Goal: Contribute content: Add original content to the website for others to see

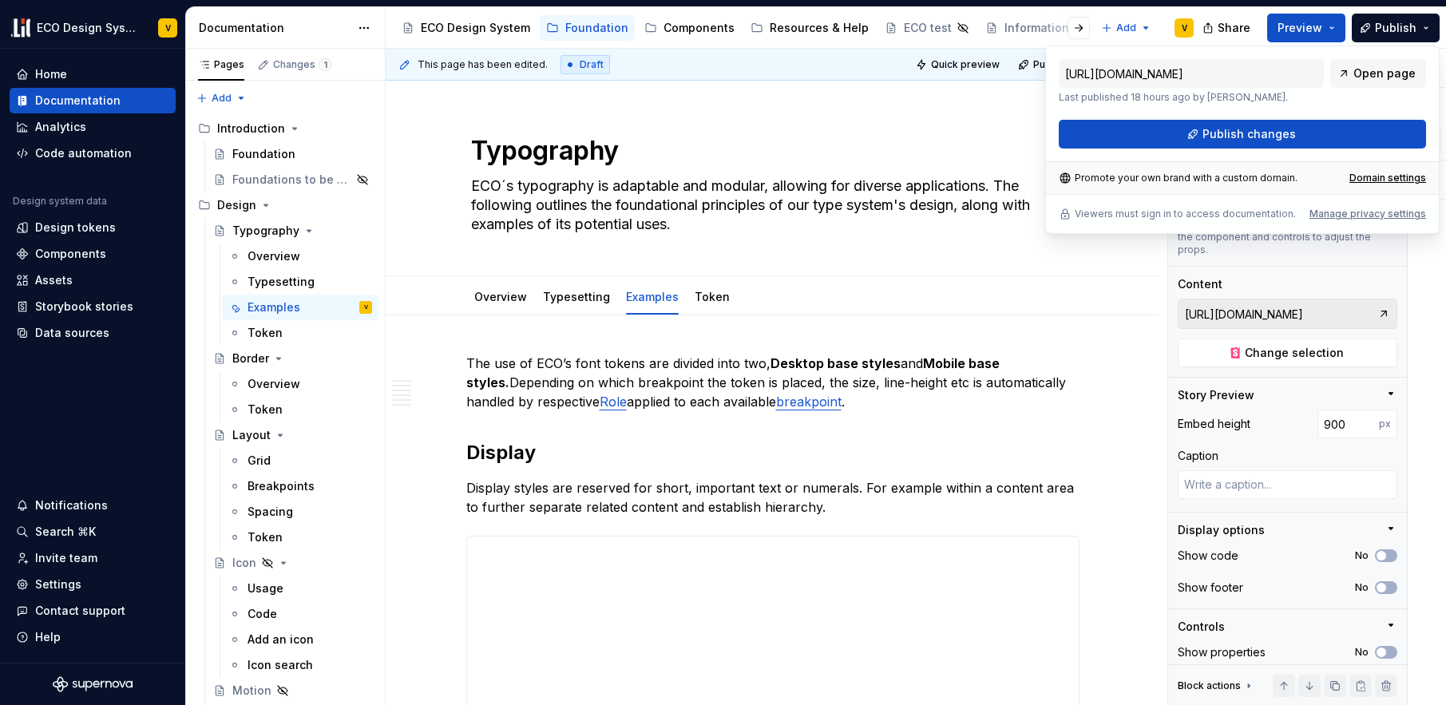
scroll to position [1347, 0]
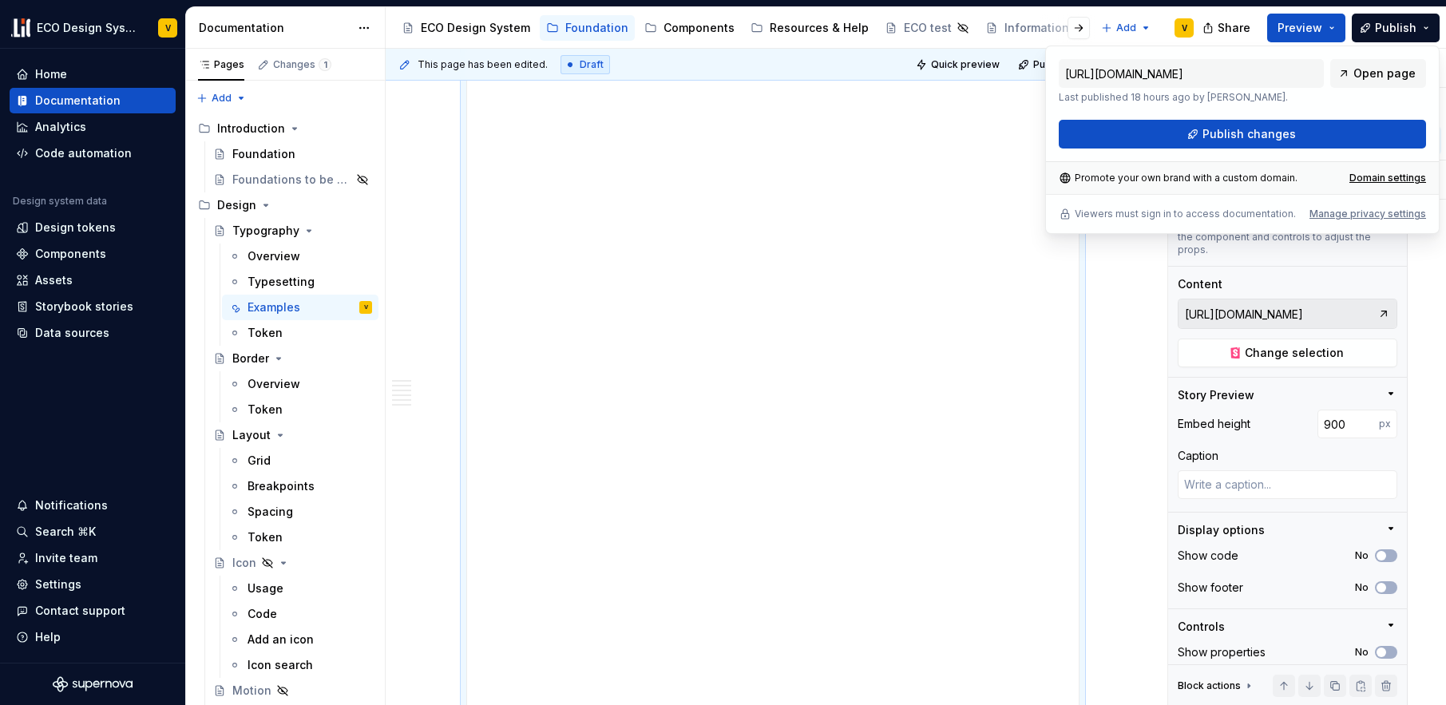
type textarea "*"
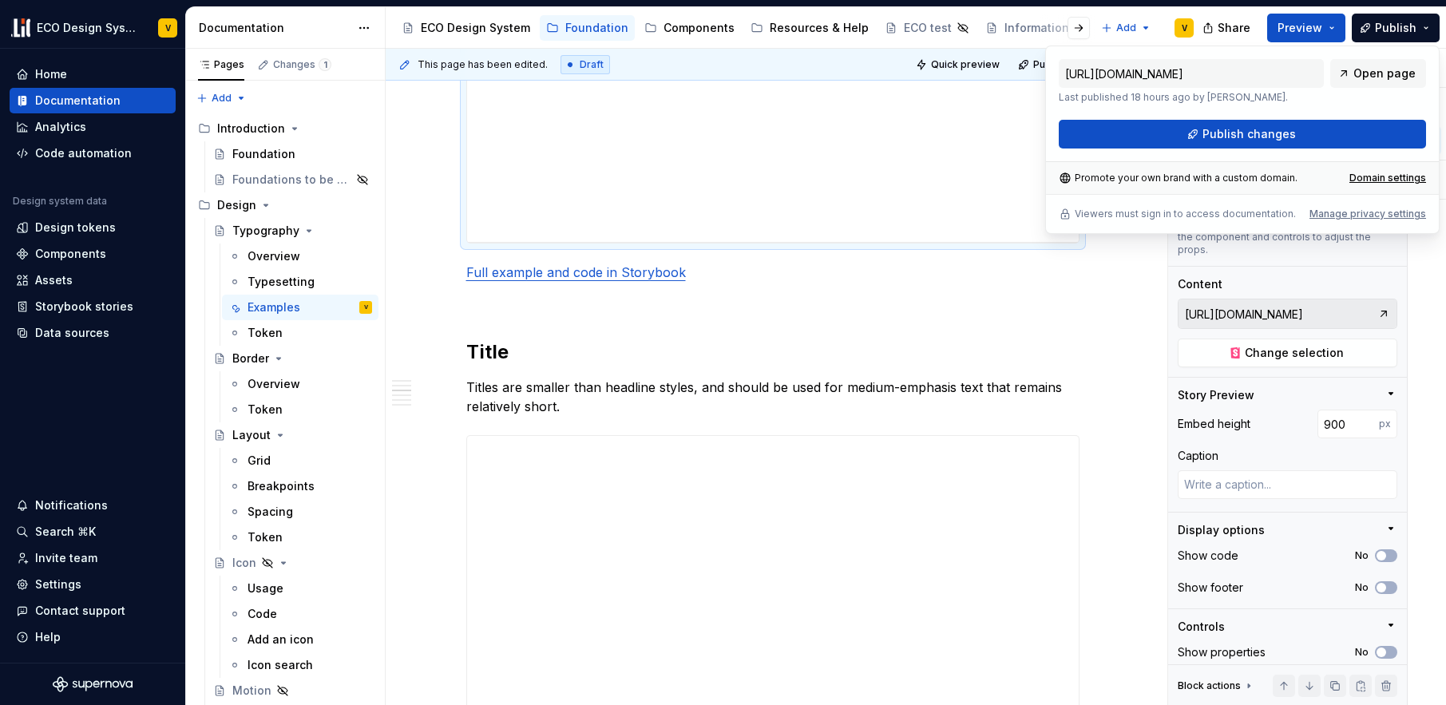
scroll to position [1862, 0]
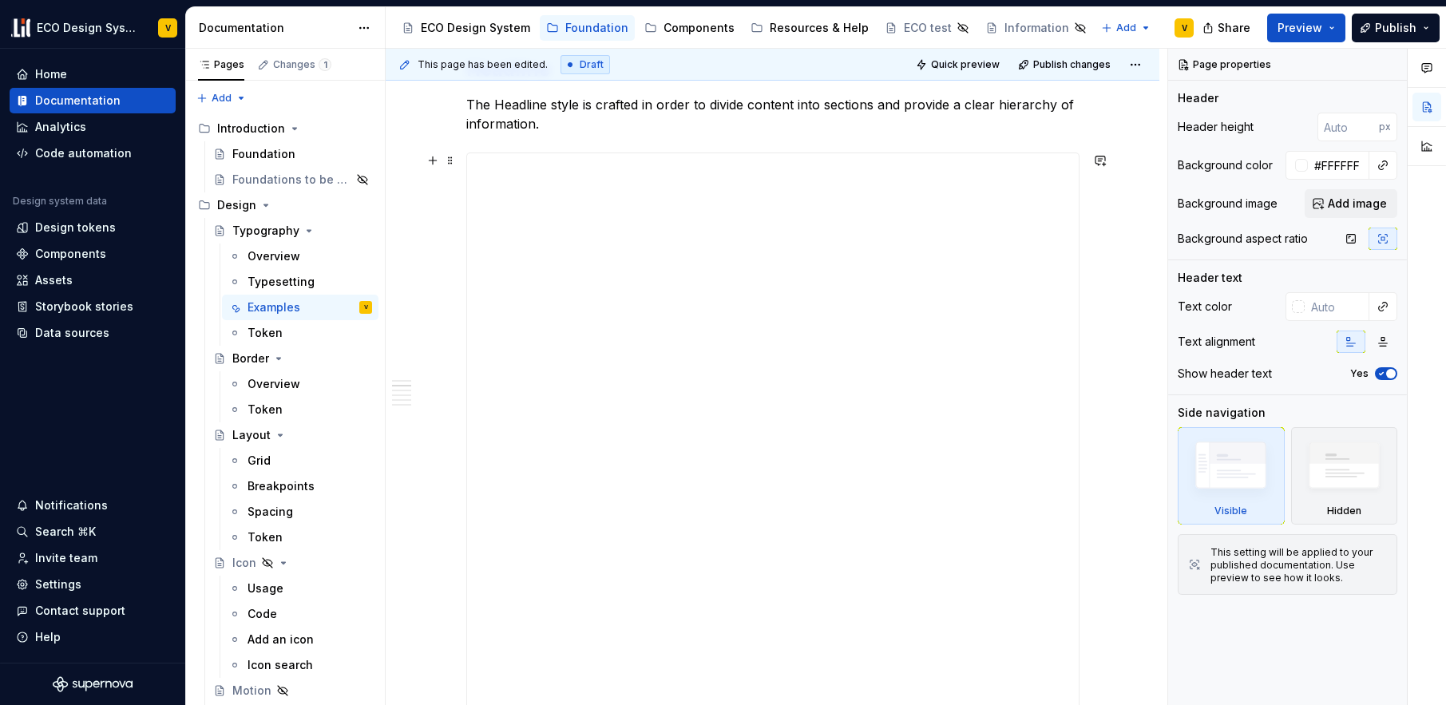
scroll to position [1259, 0]
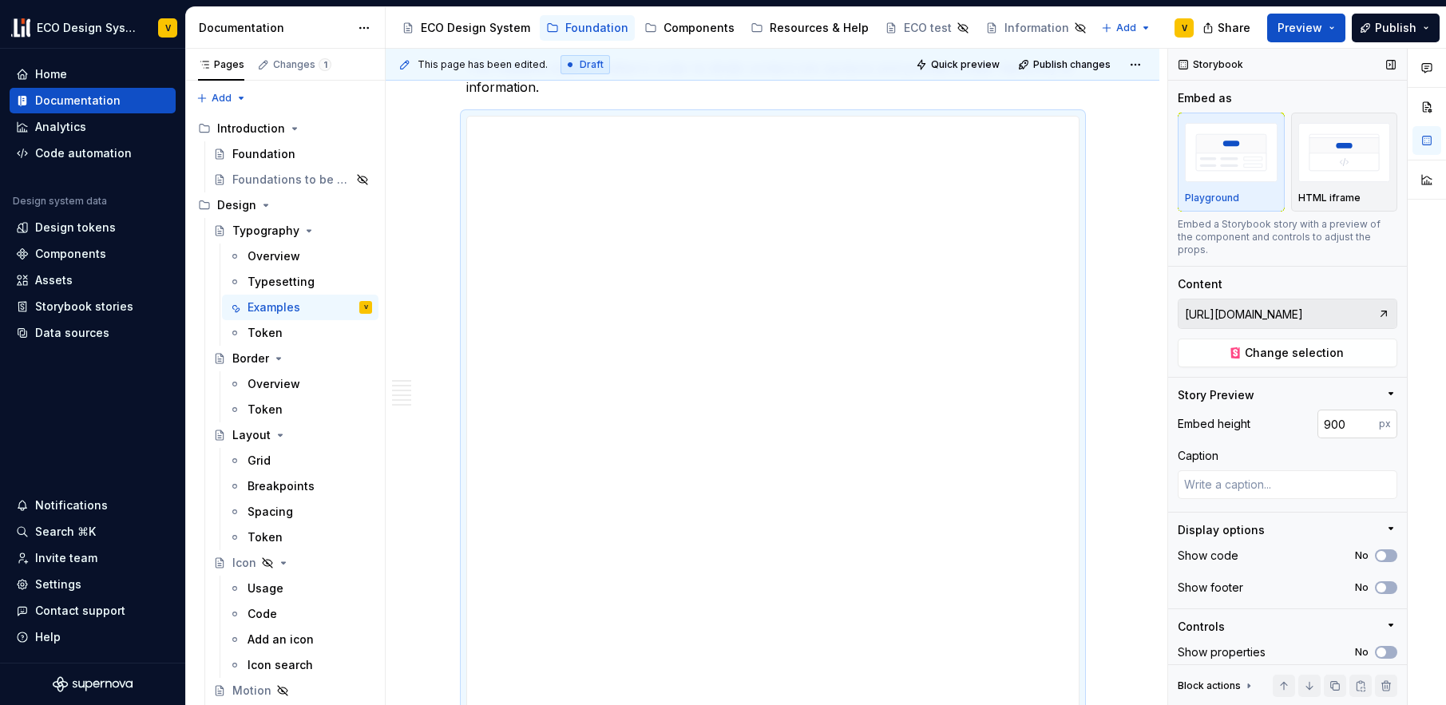
type textarea "*"
click at [1331, 425] on input "900" at bounding box center [1348, 424] width 61 height 29
type input "930"
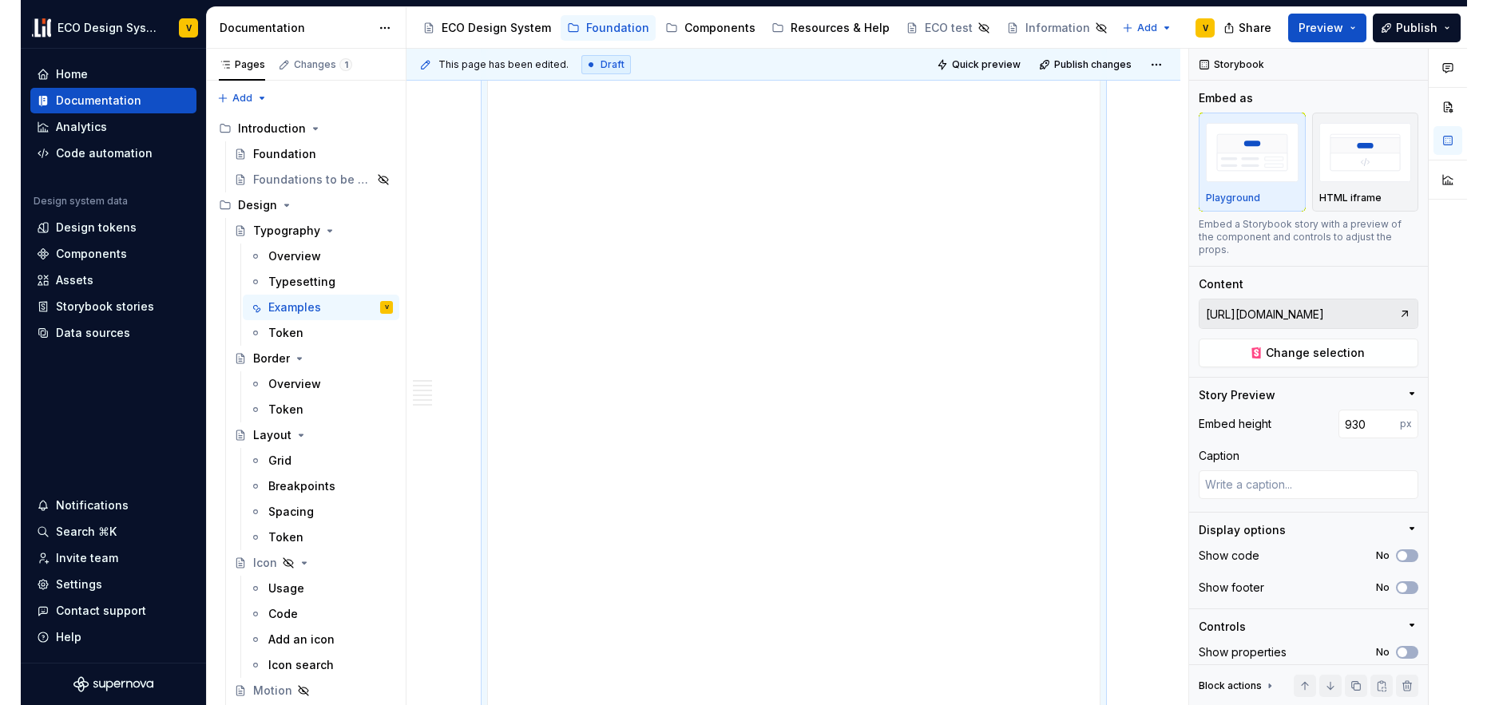
scroll to position [1575, 0]
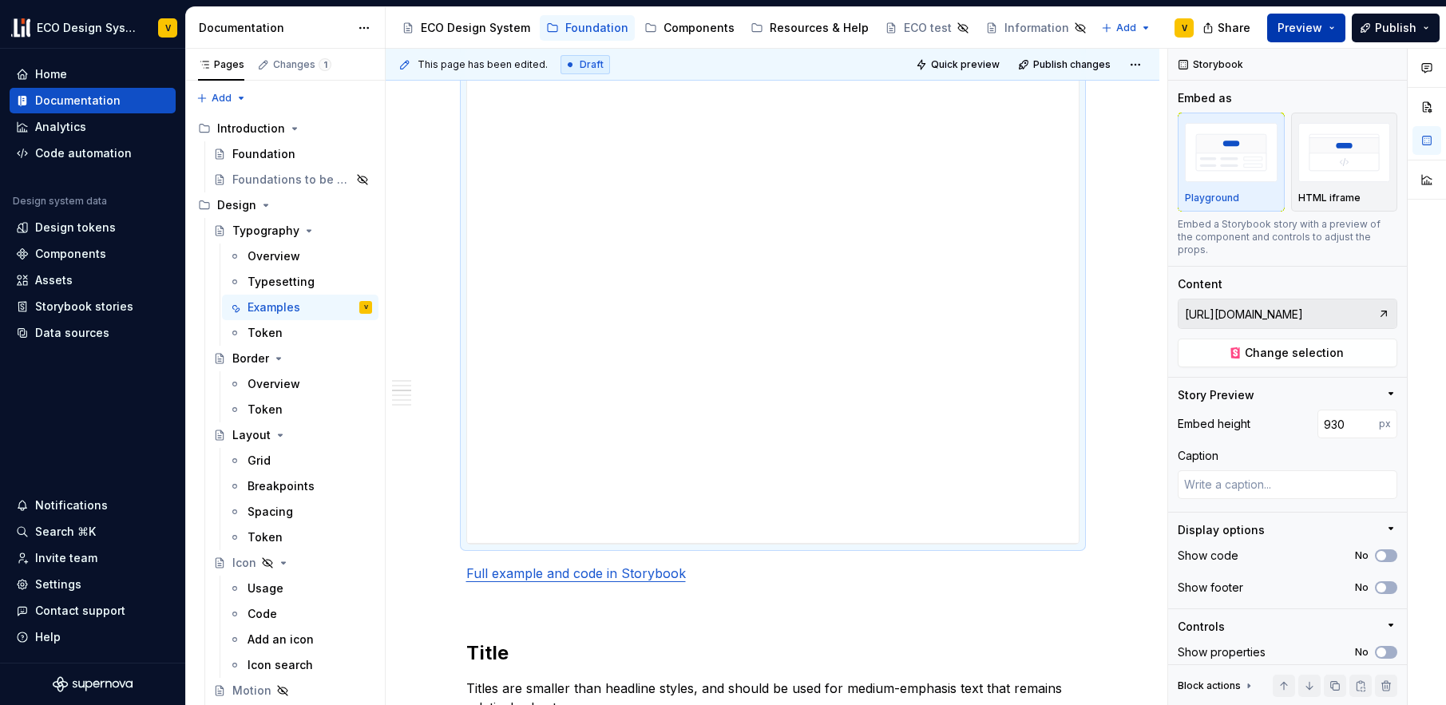
click at [1309, 27] on span "Preview" at bounding box center [1300, 28] width 45 height 16
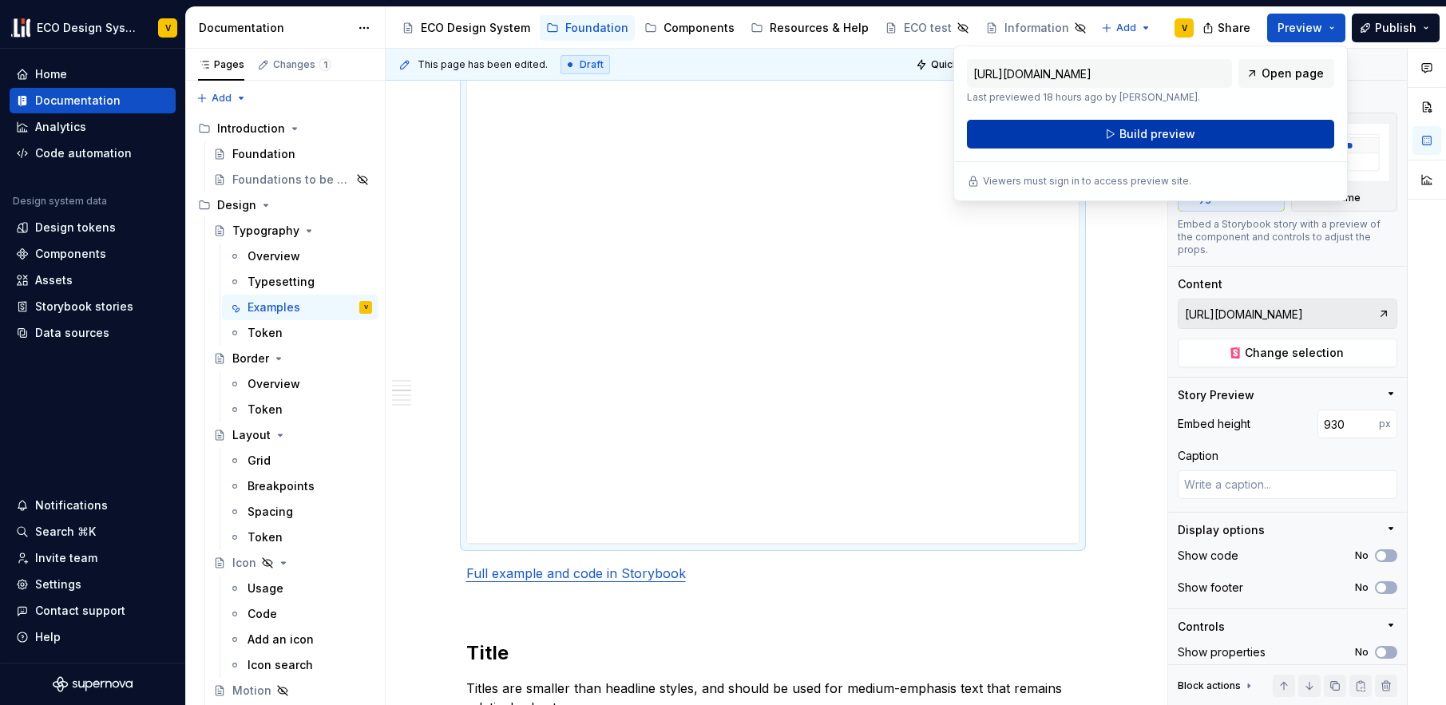
click at [1176, 137] on span "Build preview" at bounding box center [1158, 134] width 76 height 16
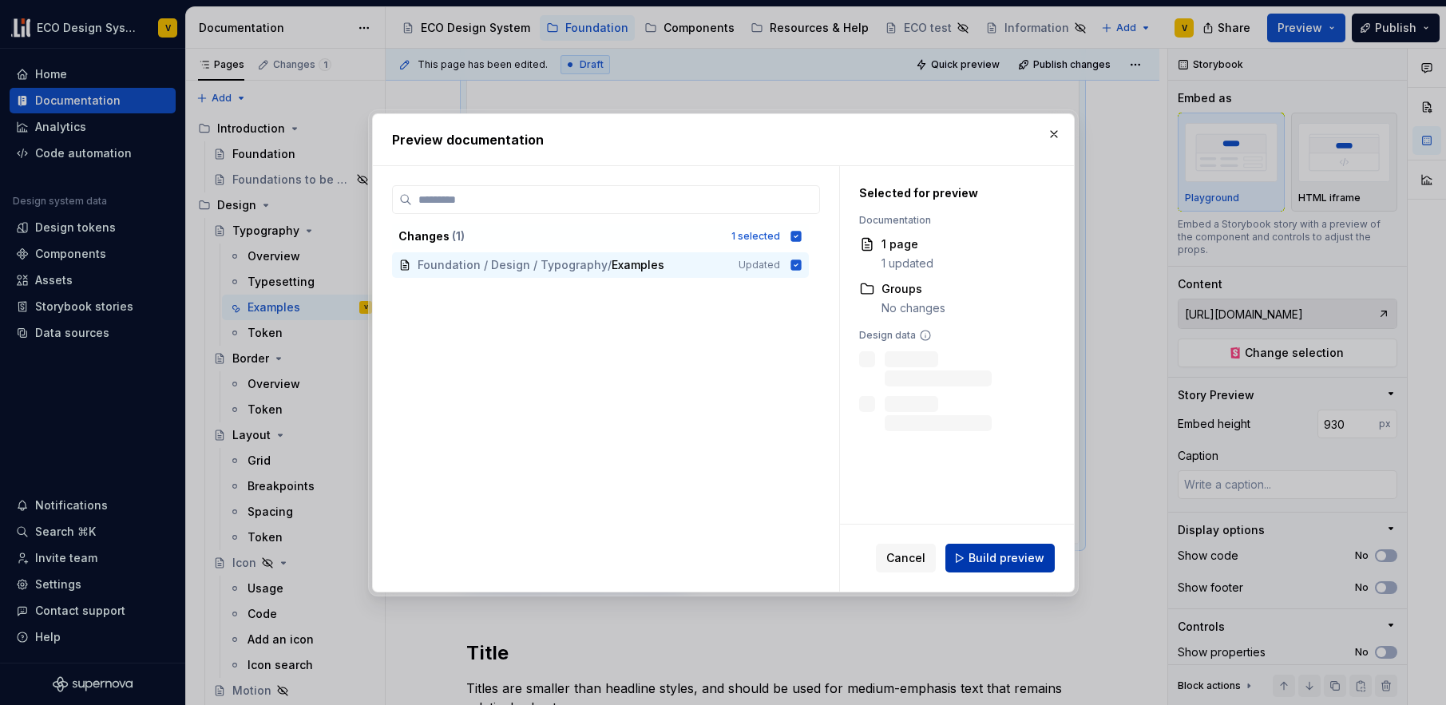
click at [1017, 563] on span "Build preview" at bounding box center [1007, 558] width 76 height 16
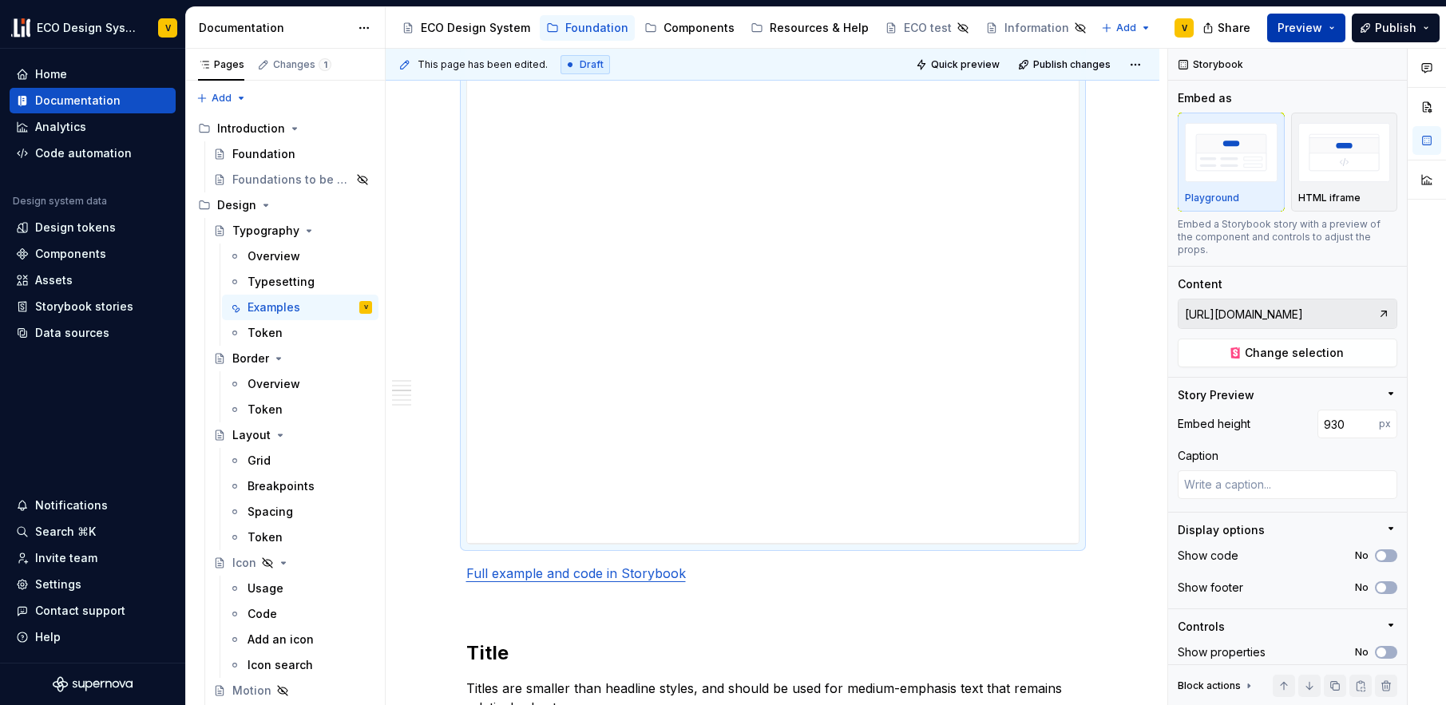
click at [1319, 33] on span "Preview" at bounding box center [1300, 28] width 45 height 16
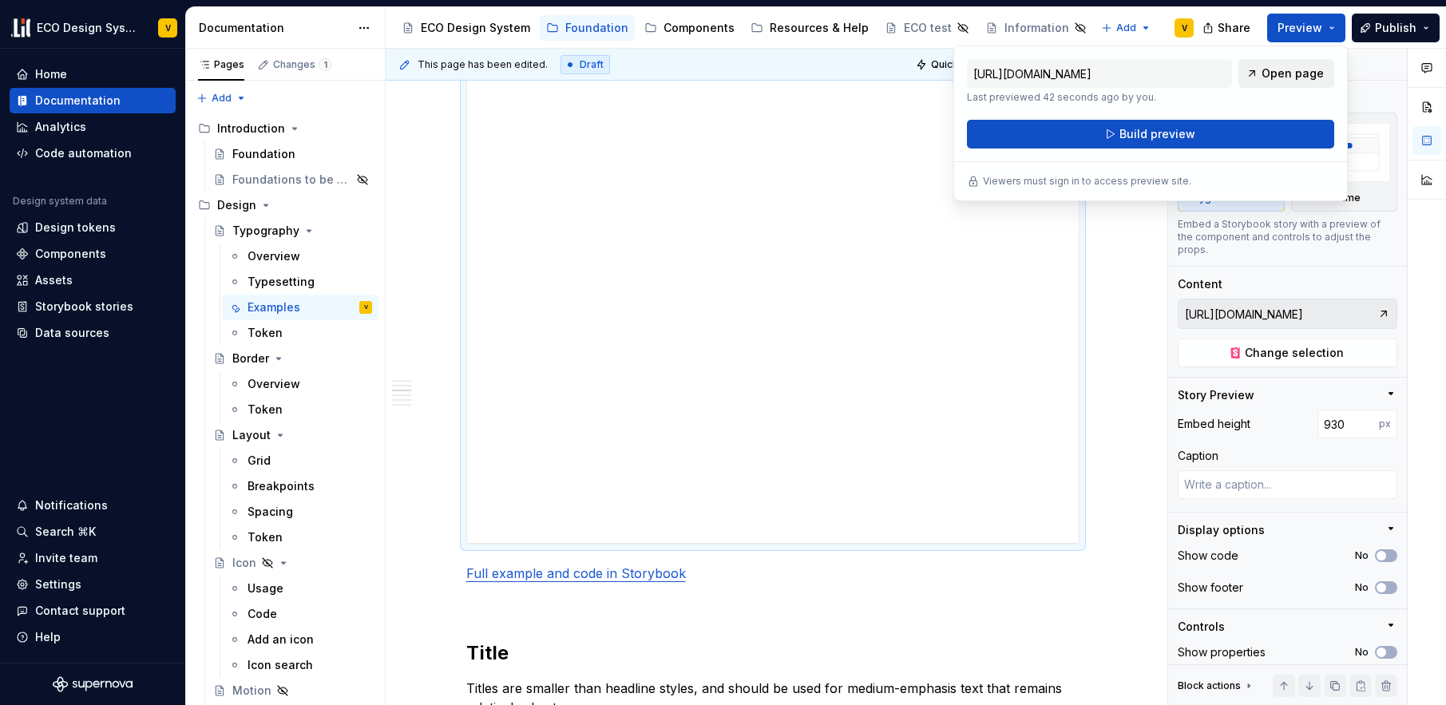
click at [1297, 73] on span "Open page" at bounding box center [1293, 73] width 62 height 16
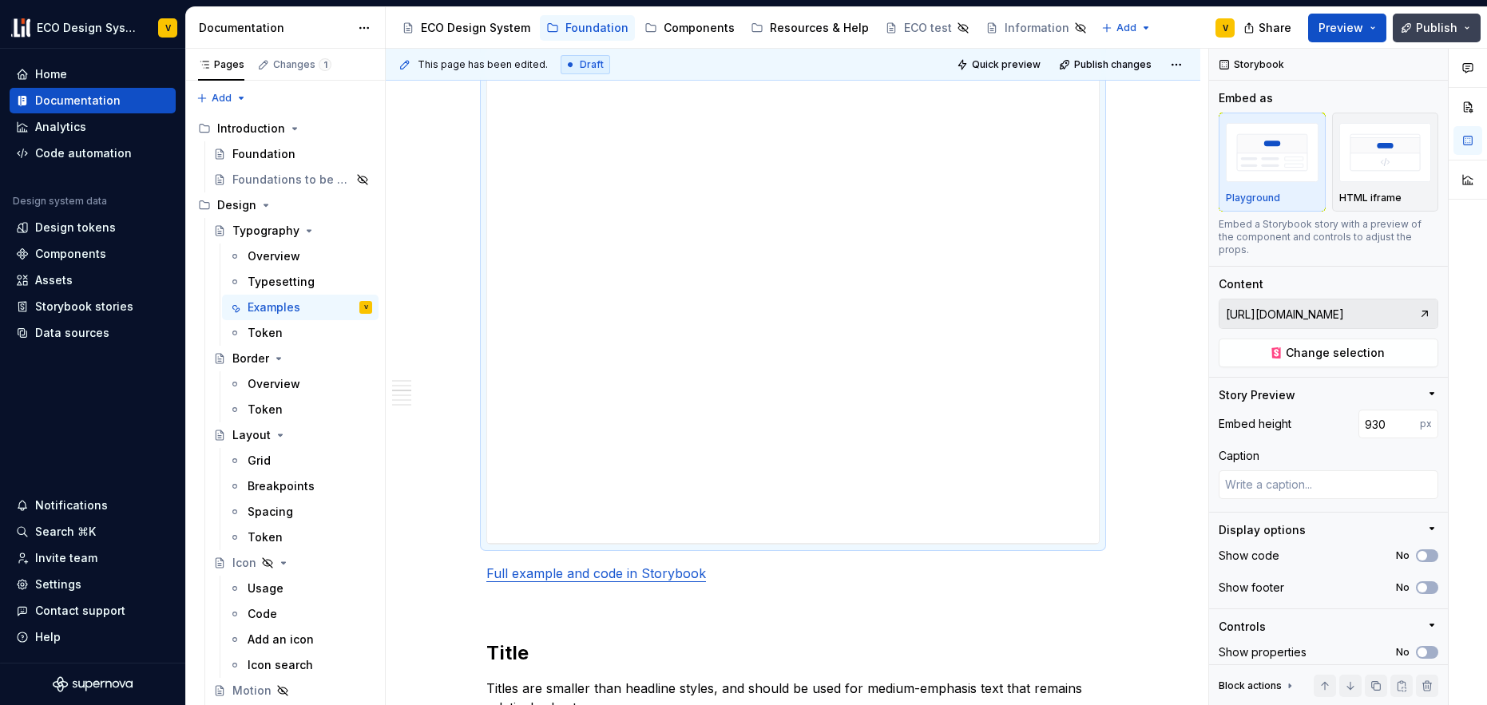
click at [1438, 36] on button "Publish" at bounding box center [1437, 28] width 88 height 29
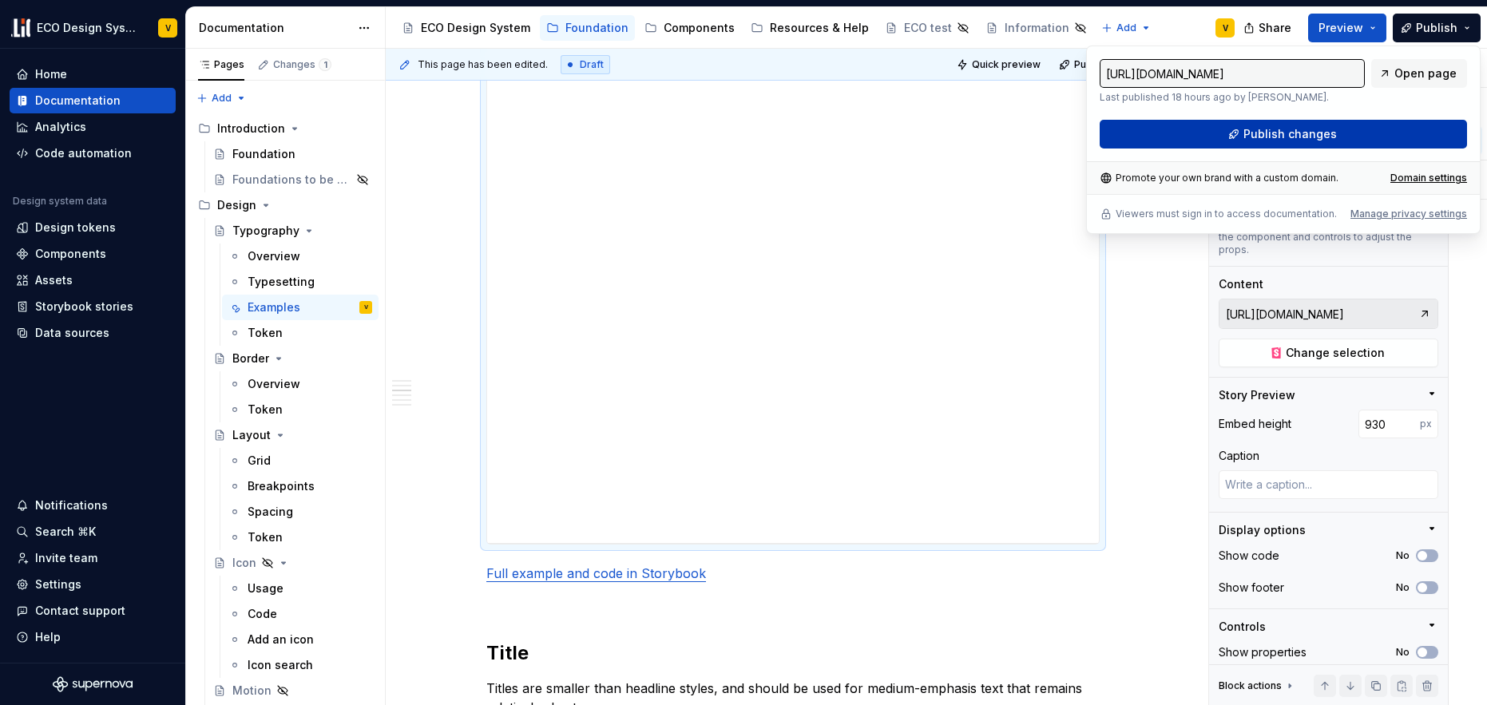
click at [1287, 132] on span "Publish changes" at bounding box center [1289, 134] width 93 height 16
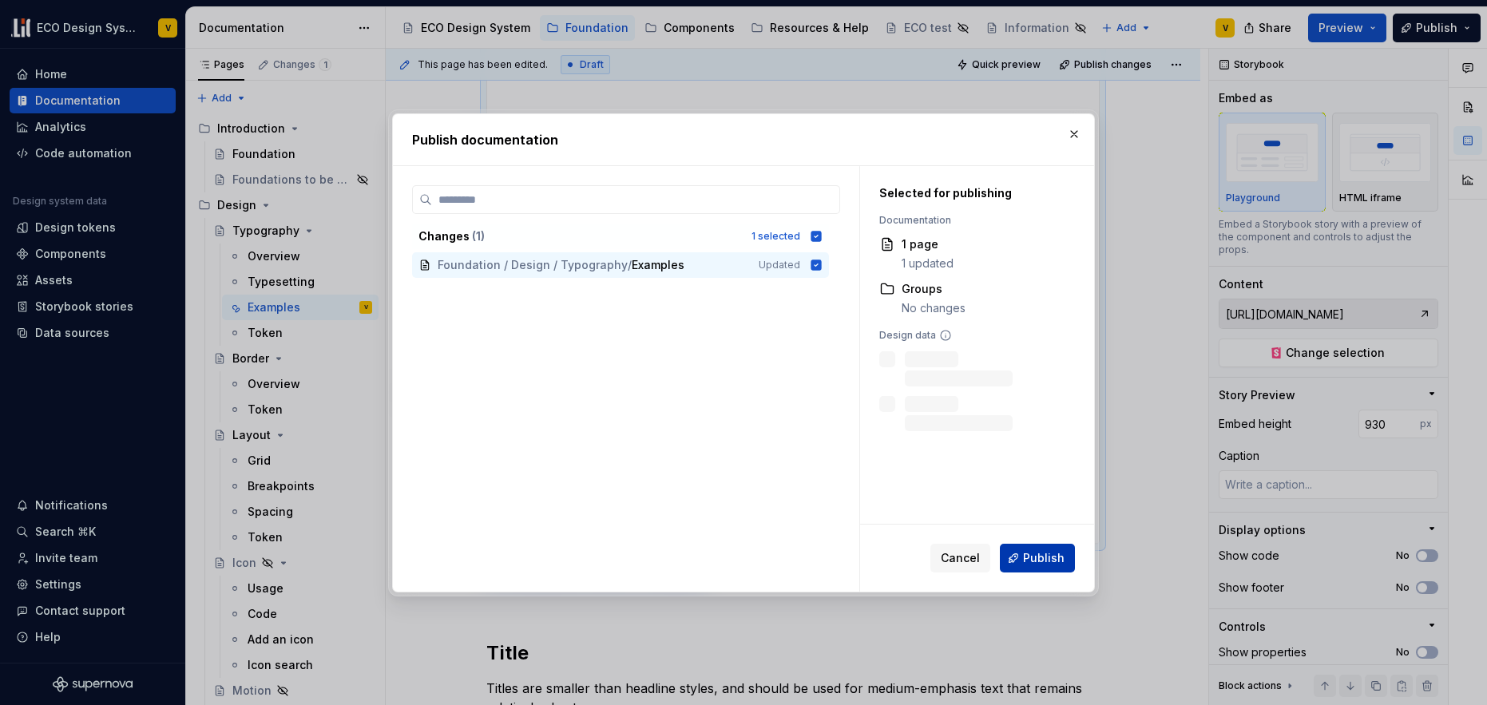
click at [1045, 565] on span "Publish" at bounding box center [1044, 558] width 42 height 16
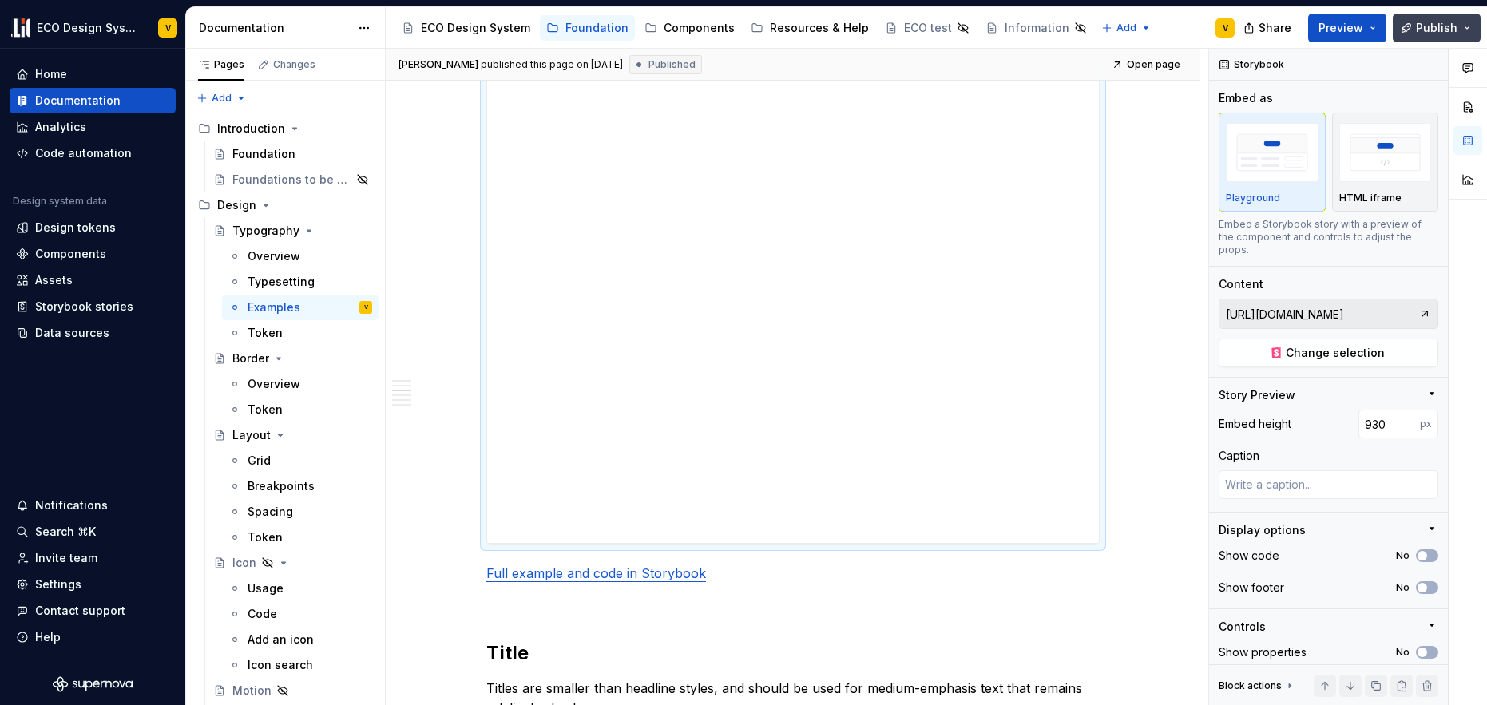
click at [1446, 30] on button "Publish" at bounding box center [1437, 28] width 88 height 29
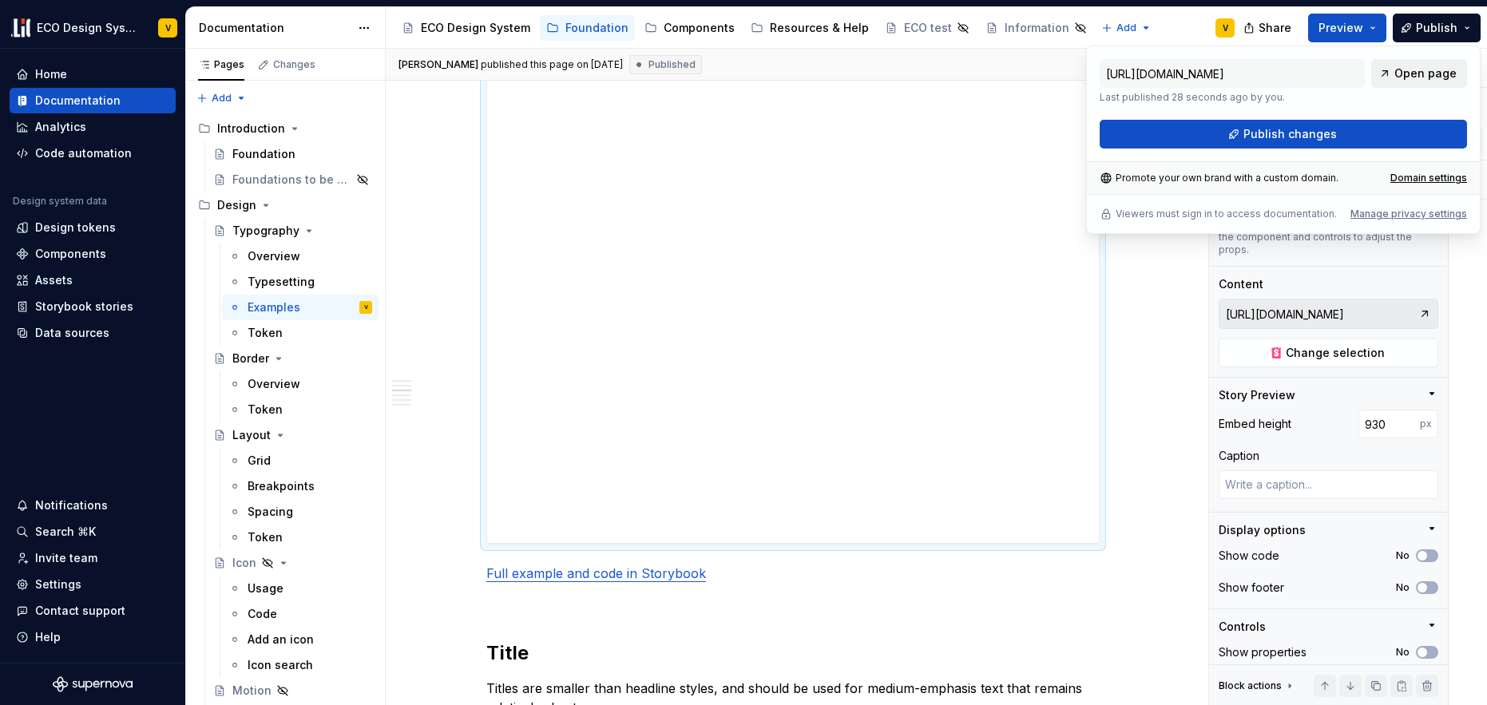
click at [1424, 75] on span "Open page" at bounding box center [1425, 73] width 62 height 16
type textarea "*"
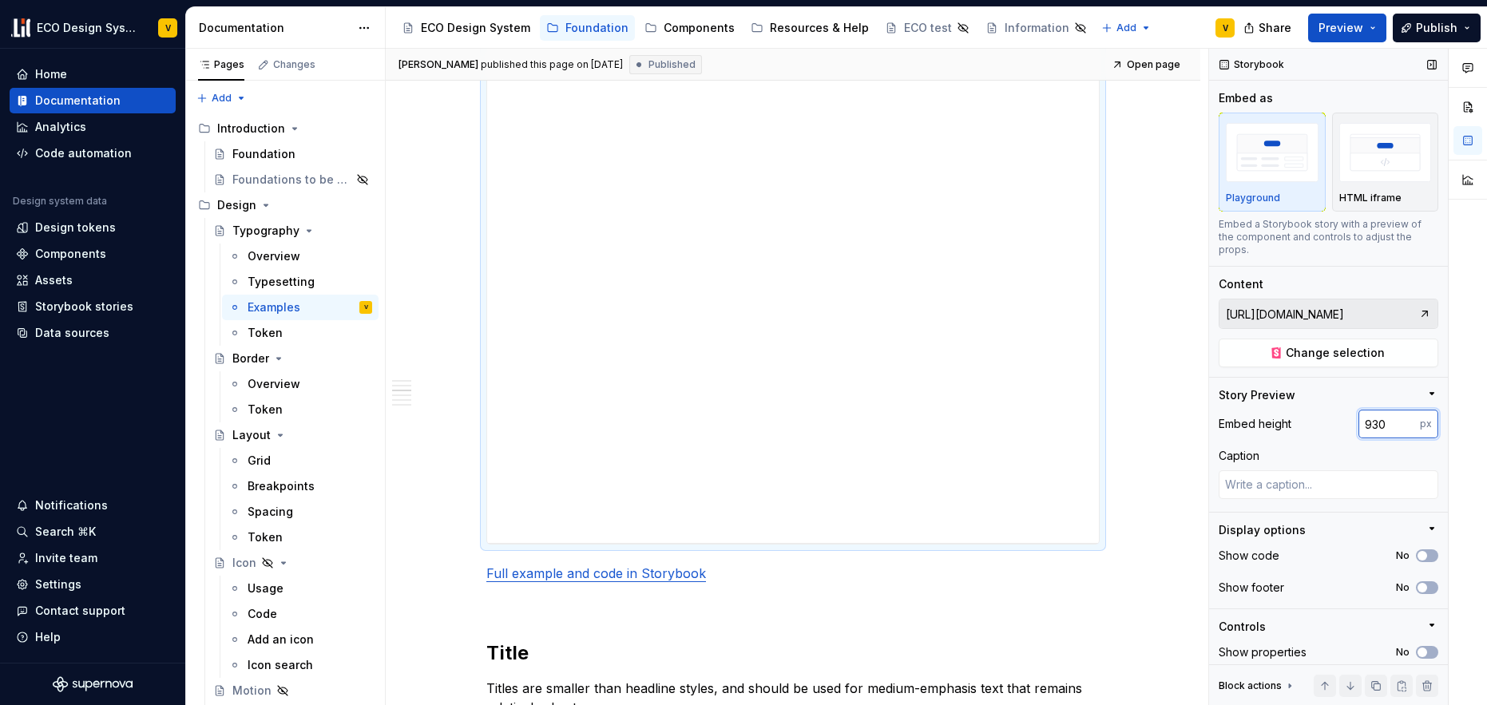
click at [1365, 426] on input "930" at bounding box center [1388, 424] width 61 height 29
click at [1369, 425] on input "930" at bounding box center [1388, 424] width 61 height 29
click at [1368, 422] on input "920" at bounding box center [1388, 424] width 61 height 29
type input "900"
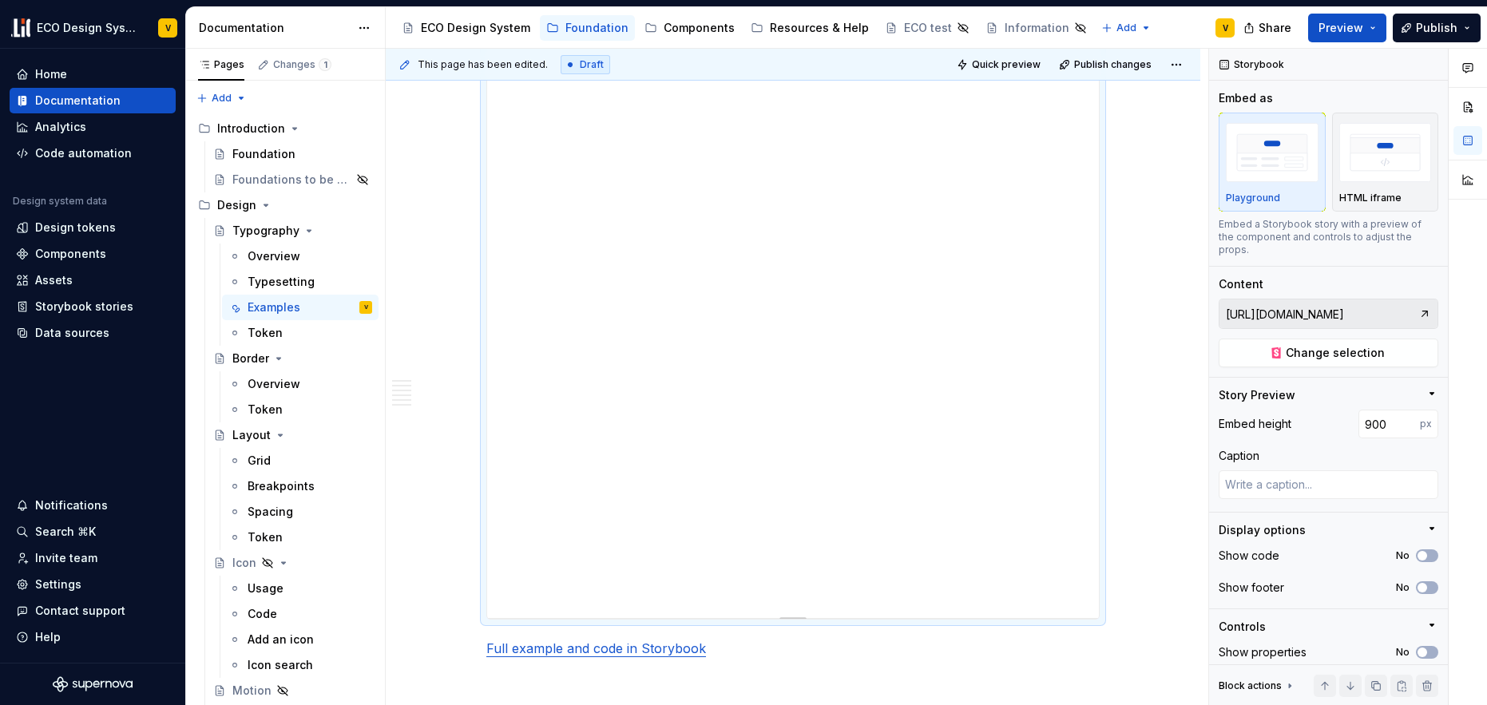
scroll to position [1497, 0]
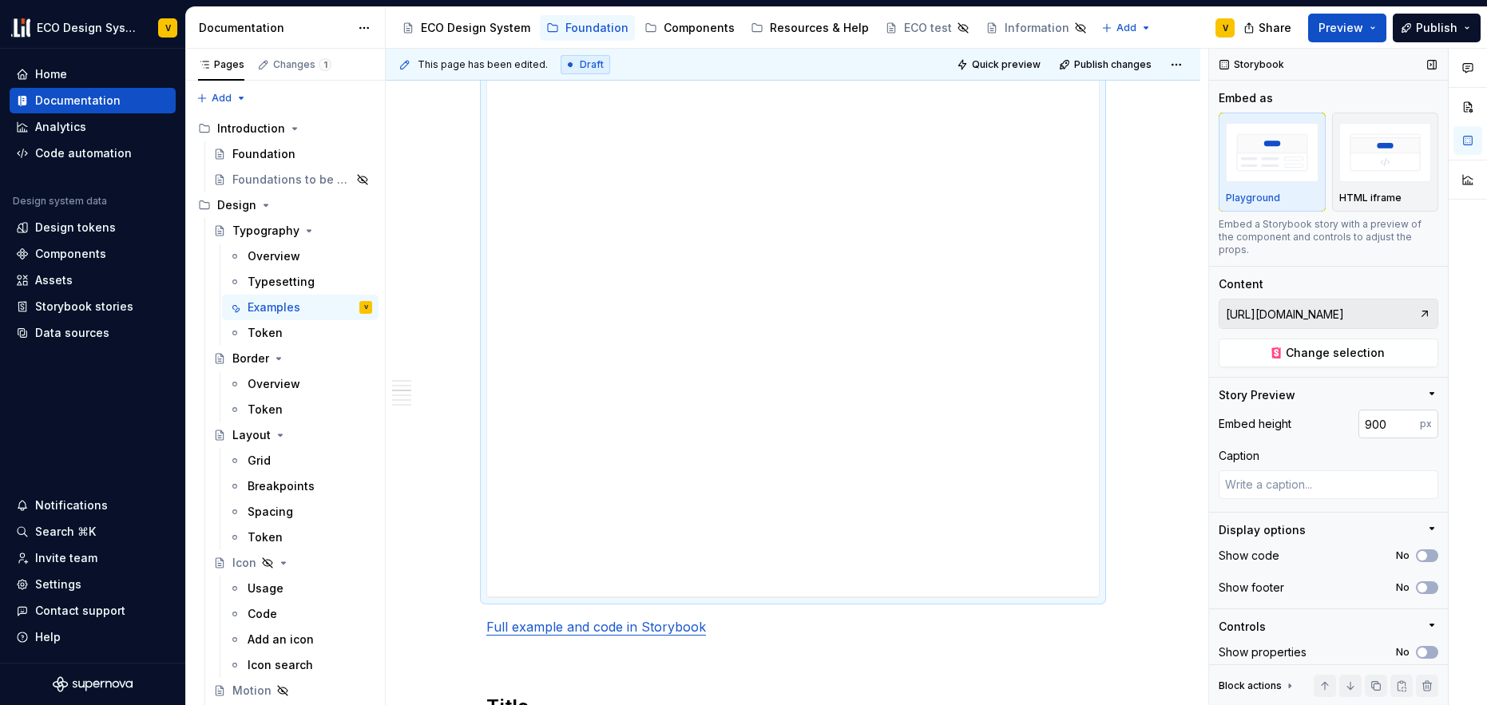
type textarea "*"
click at [1370, 427] on input "900" at bounding box center [1388, 424] width 61 height 29
drag, startPoint x: 1382, startPoint y: 422, endPoint x: 1364, endPoint y: 422, distance: 18.4
click at [1364, 422] on input "900" at bounding box center [1388, 424] width 61 height 29
type input "9600"
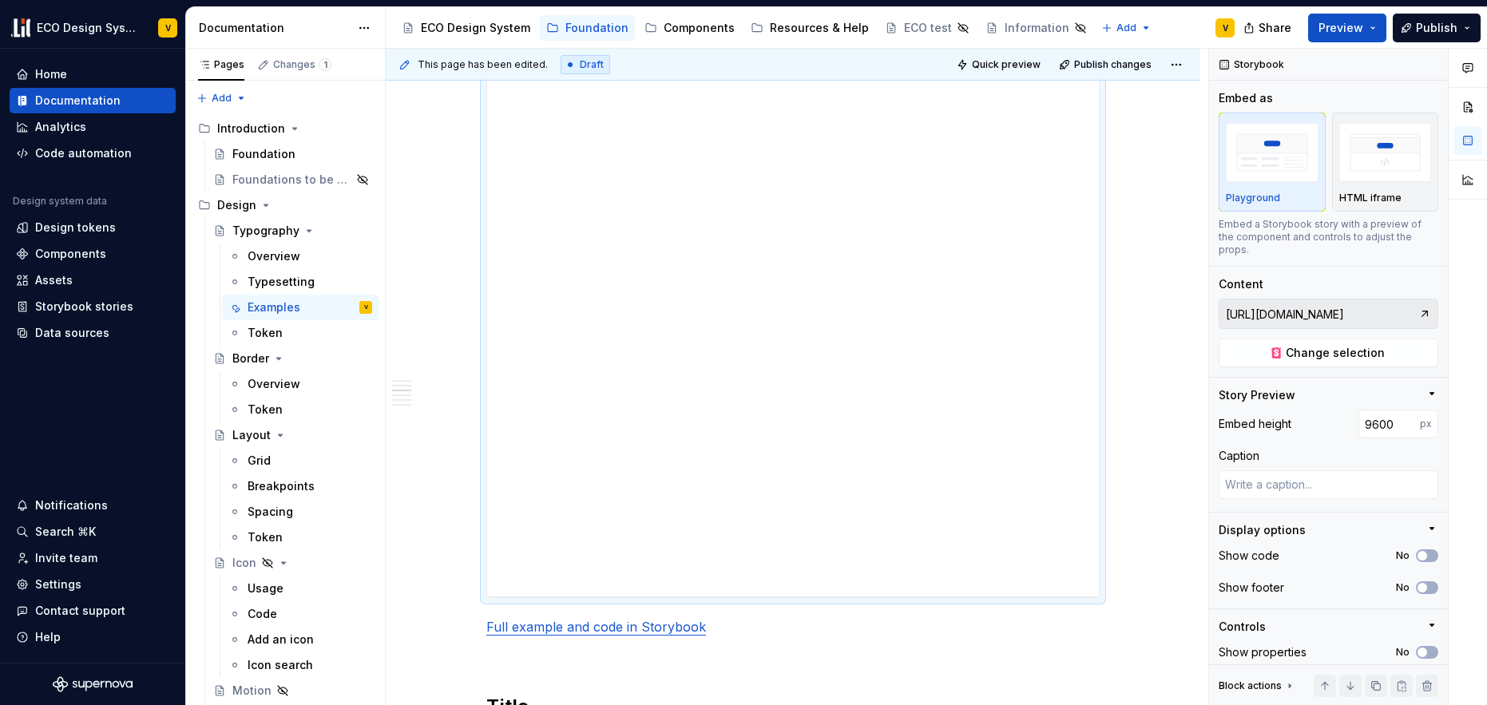
type textarea "*"
click at [1370, 424] on input "9600" at bounding box center [1388, 424] width 61 height 29
type input "500"
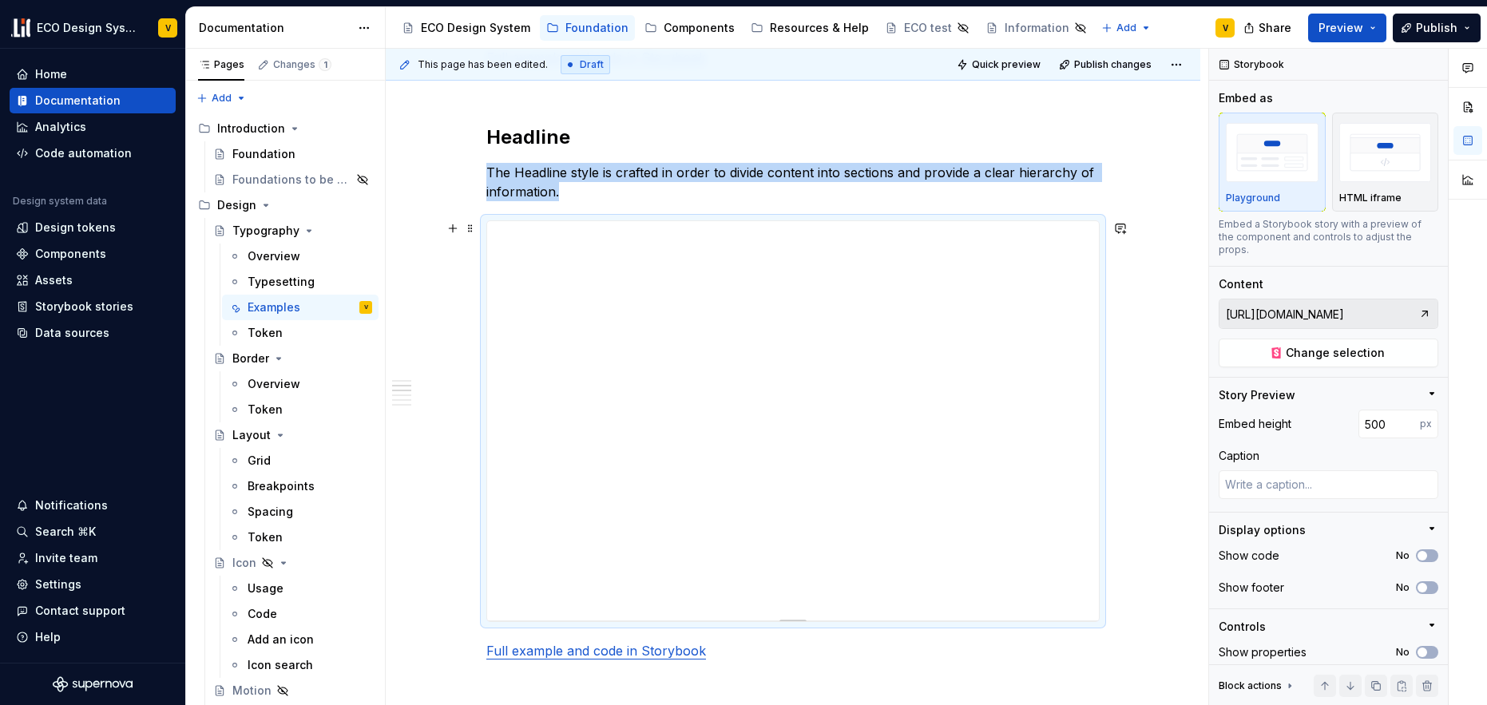
scroll to position [1116, 0]
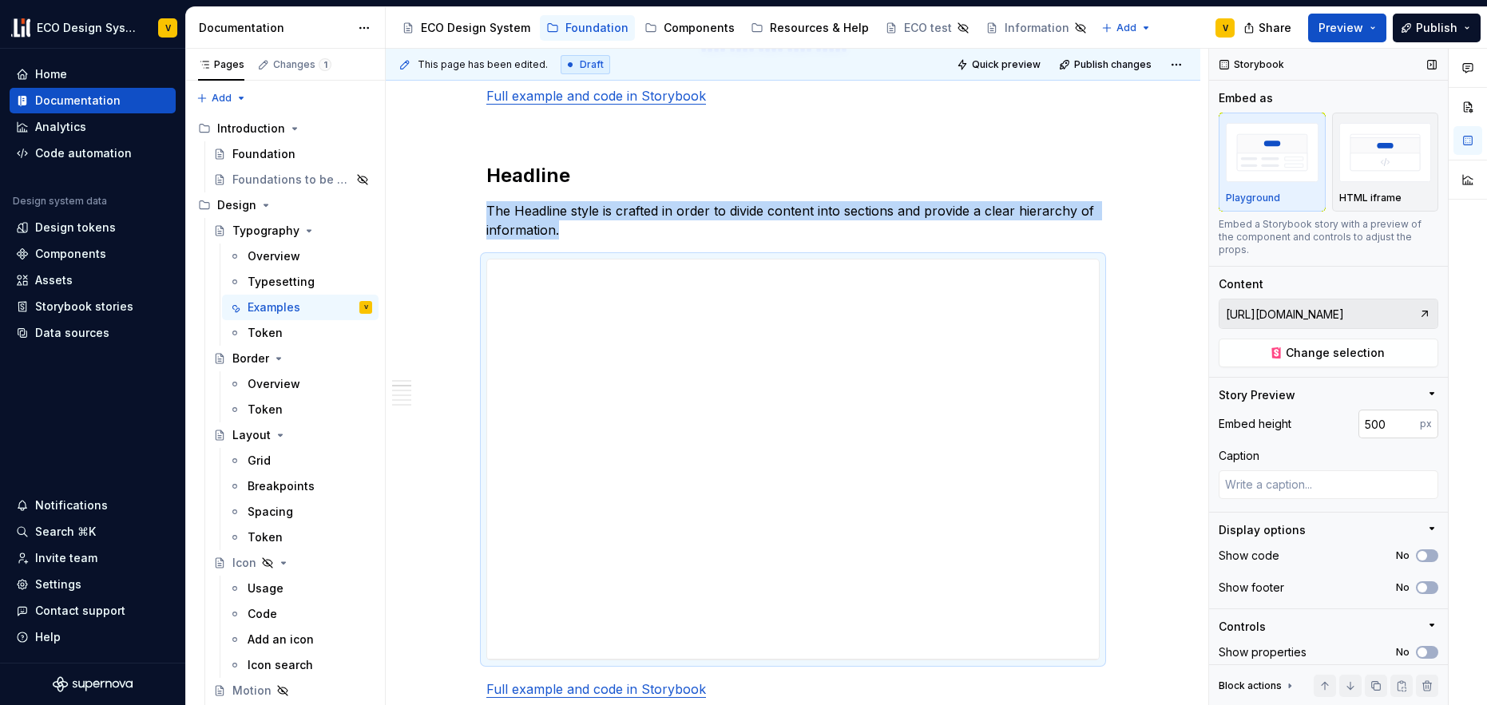
type textarea "*"
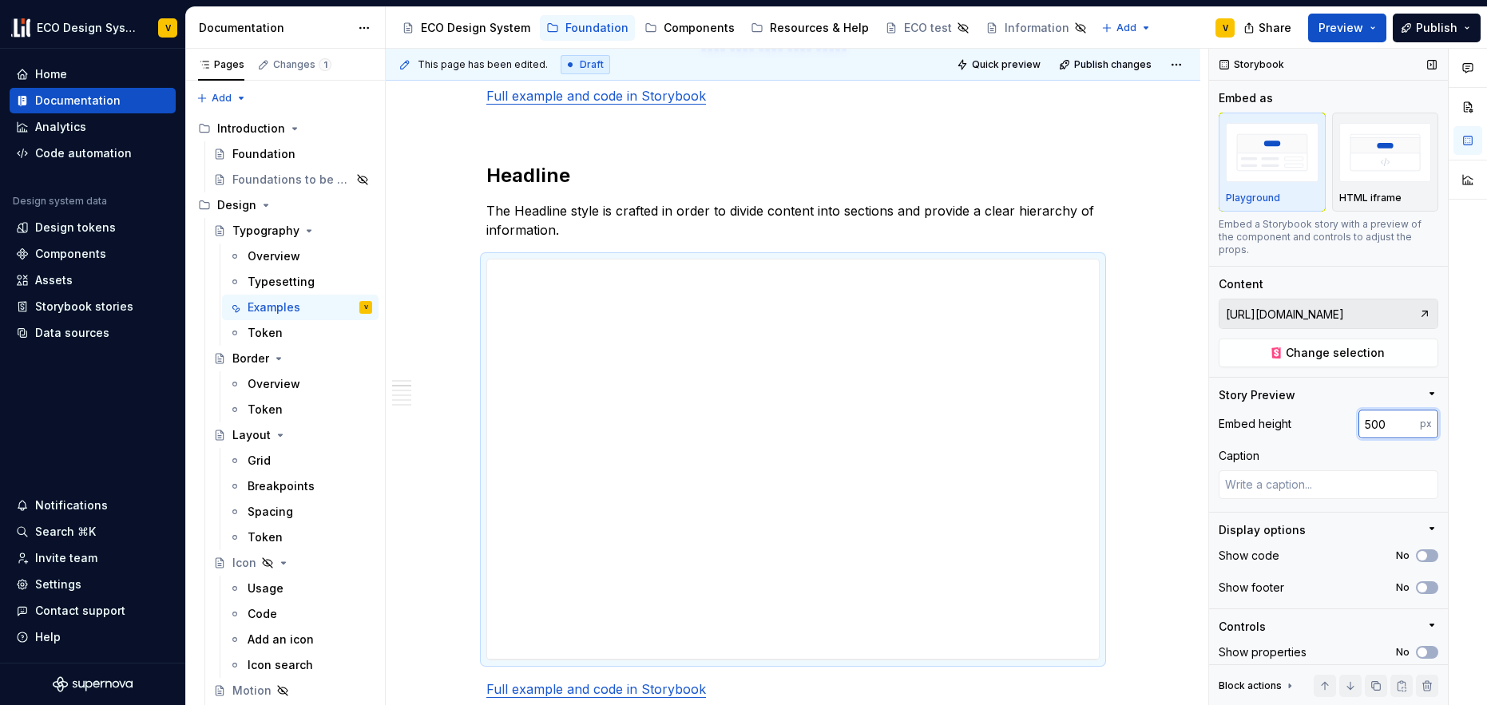
click at [1358, 425] on input "500" at bounding box center [1388, 424] width 61 height 29
type input "900"
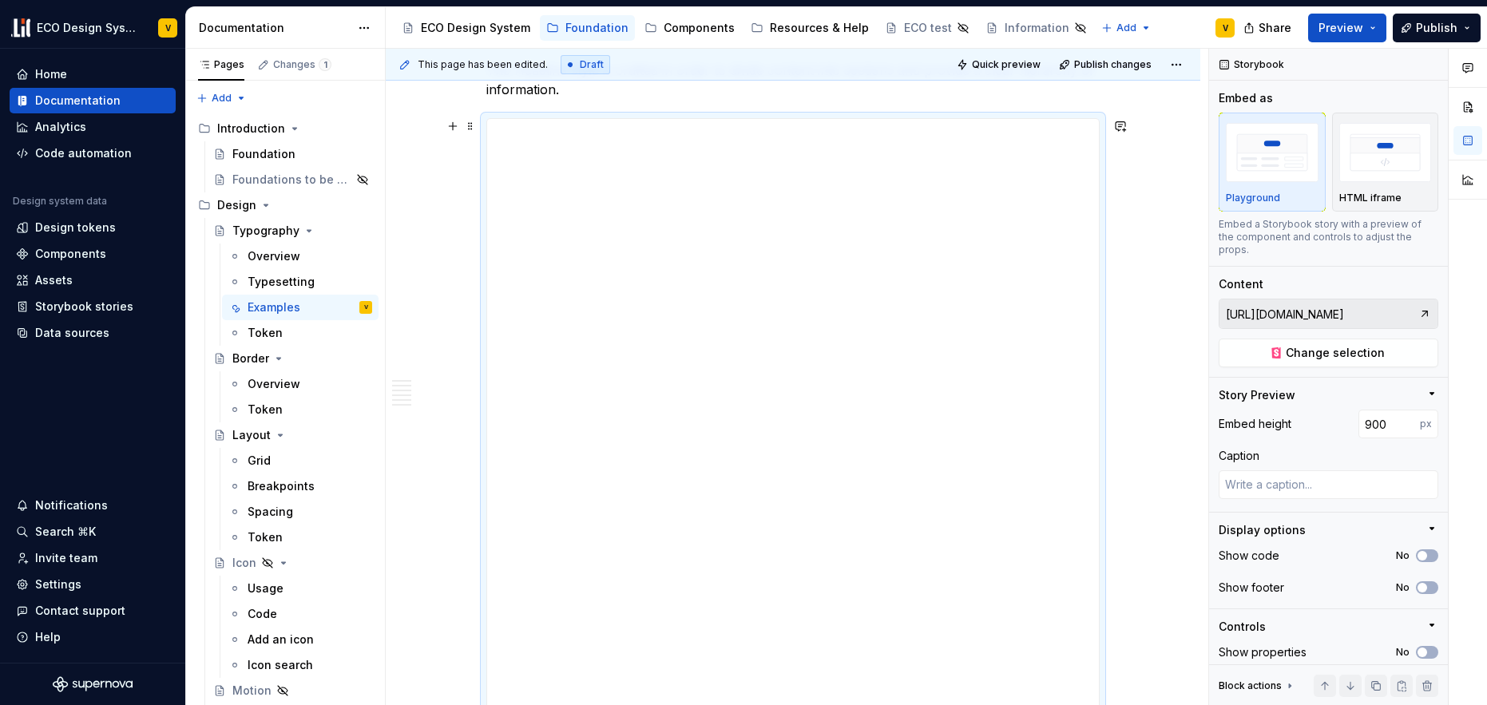
scroll to position [1397, 0]
type textarea "*"
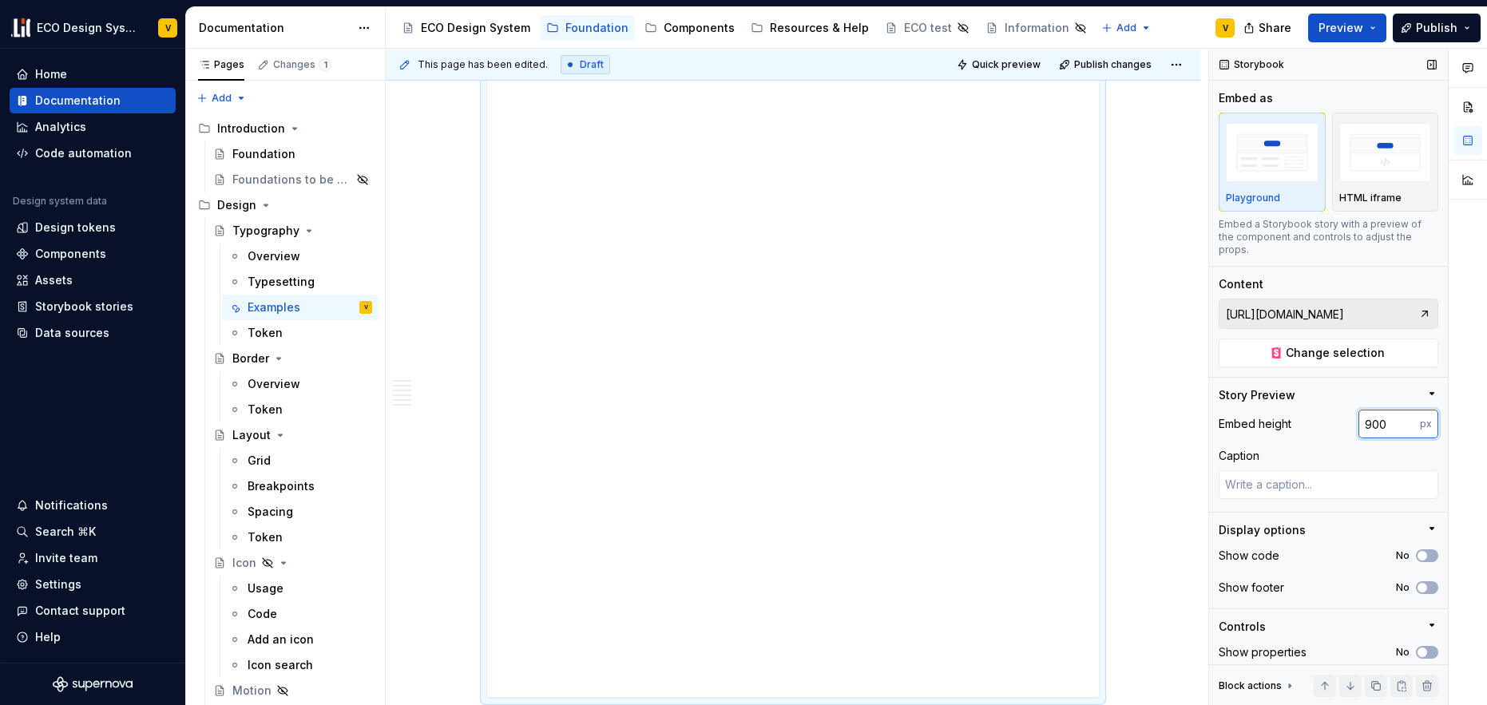
drag, startPoint x: 1367, startPoint y: 426, endPoint x: 1349, endPoint y: 424, distance: 18.4
click at [1358, 424] on input "900" at bounding box center [1388, 424] width 61 height 29
type input "850"
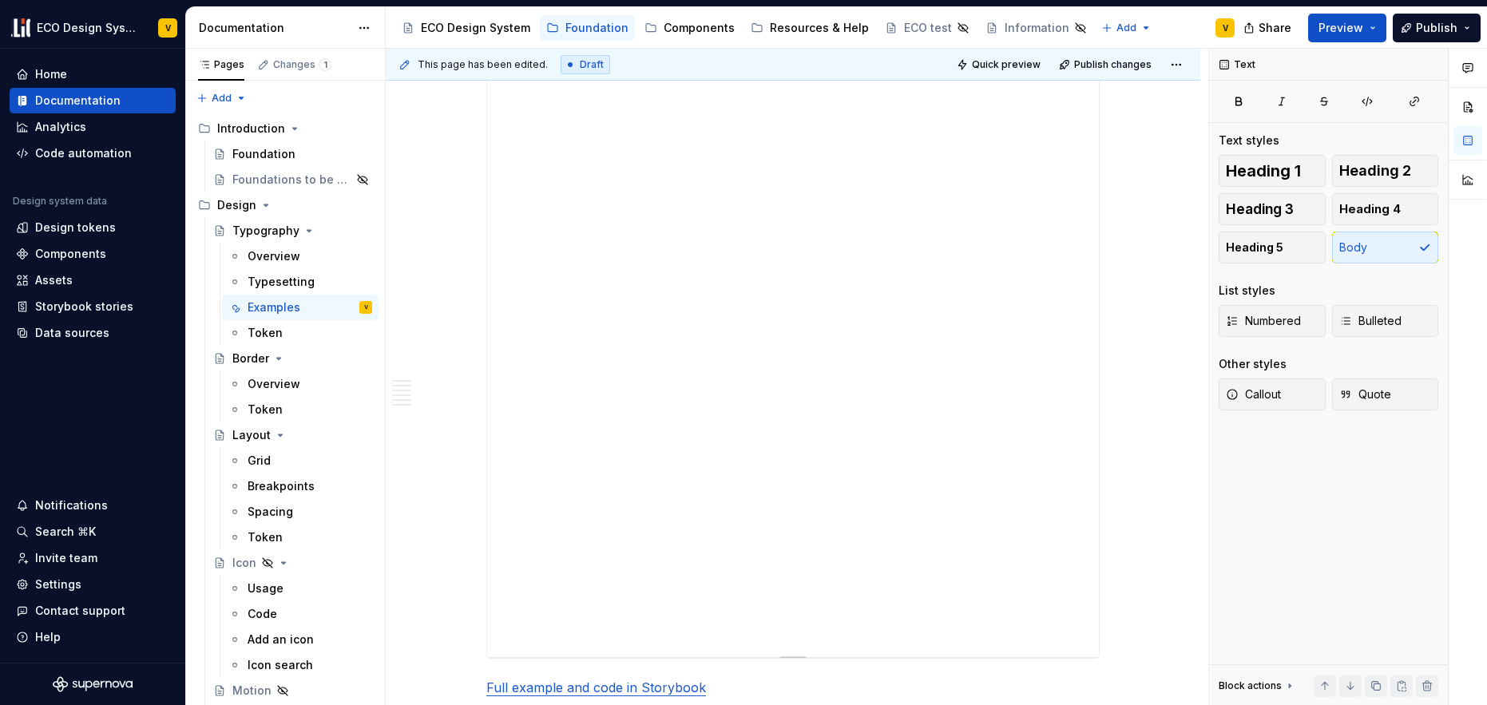
type textarea "*"
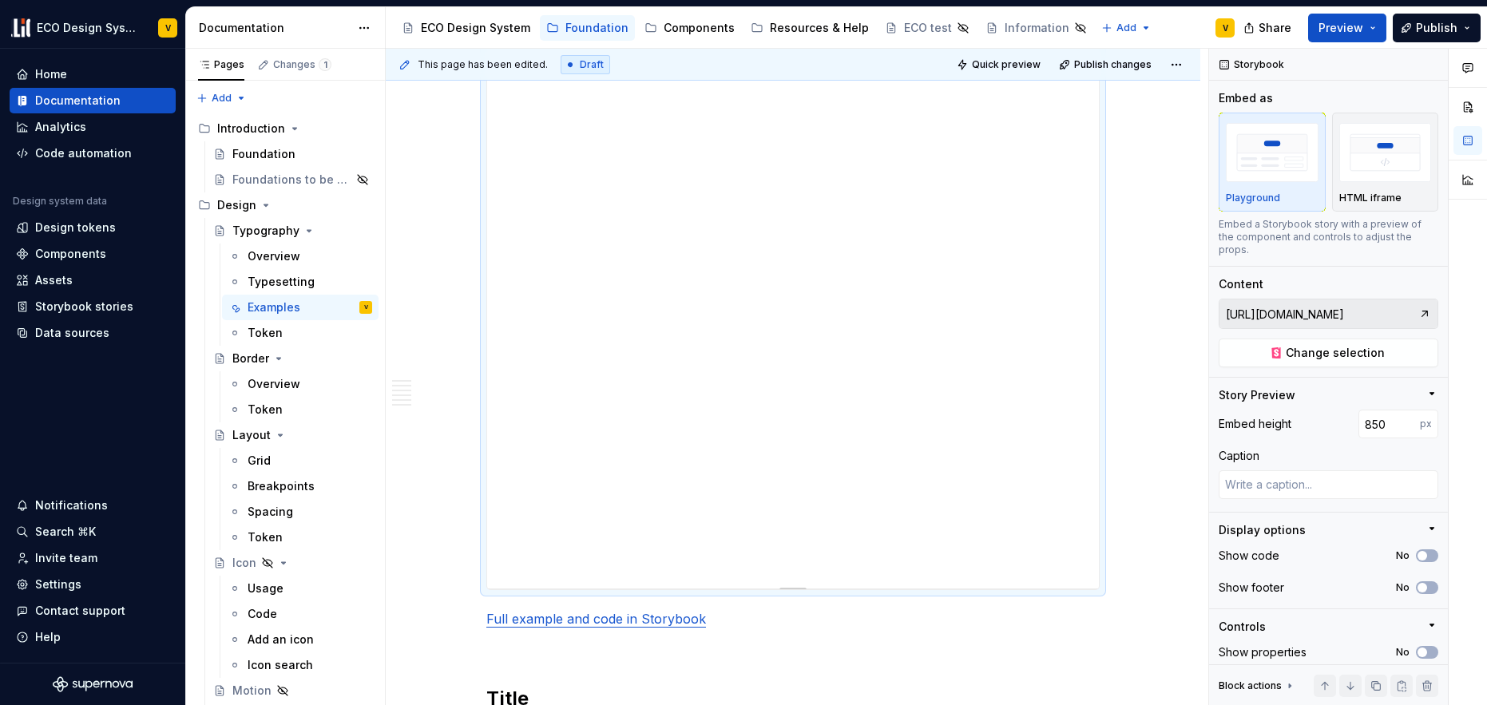
scroll to position [1481, 0]
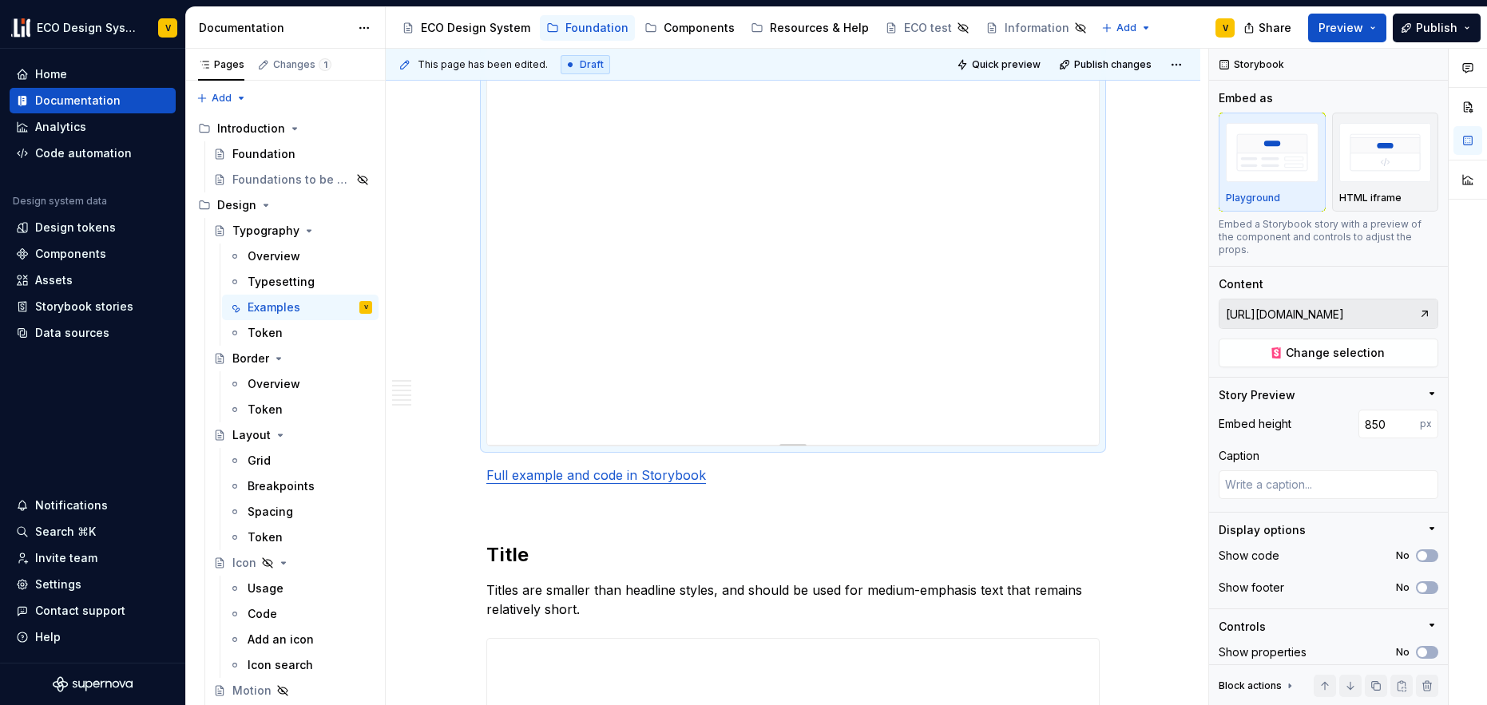
scroll to position [1621, 0]
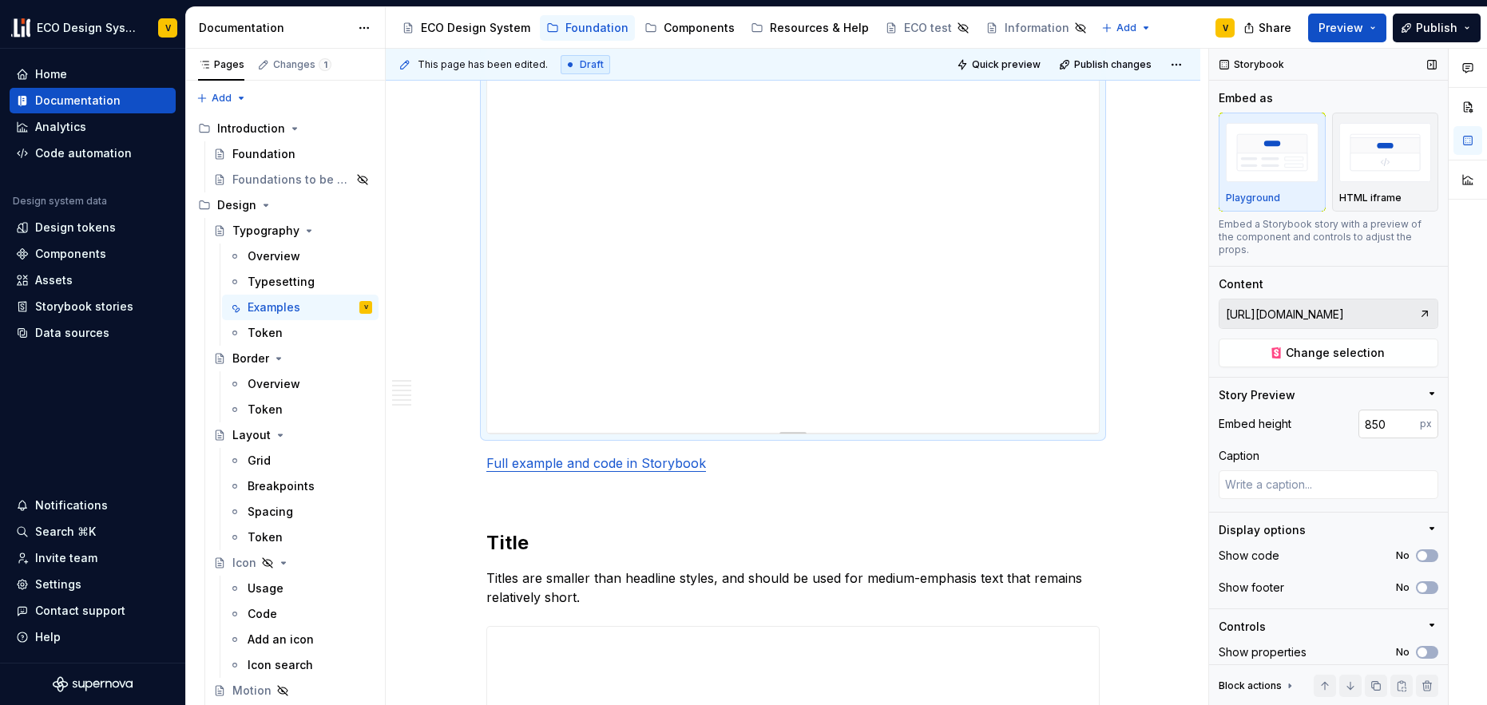
type textarea "*"
click at [1362, 428] on input "850" at bounding box center [1388, 424] width 61 height 29
drag, startPoint x: 1362, startPoint y: 426, endPoint x: 1355, endPoint y: 430, distance: 8.2
click at [1358, 429] on input "850" at bounding box center [1388, 424] width 61 height 29
type input "750"
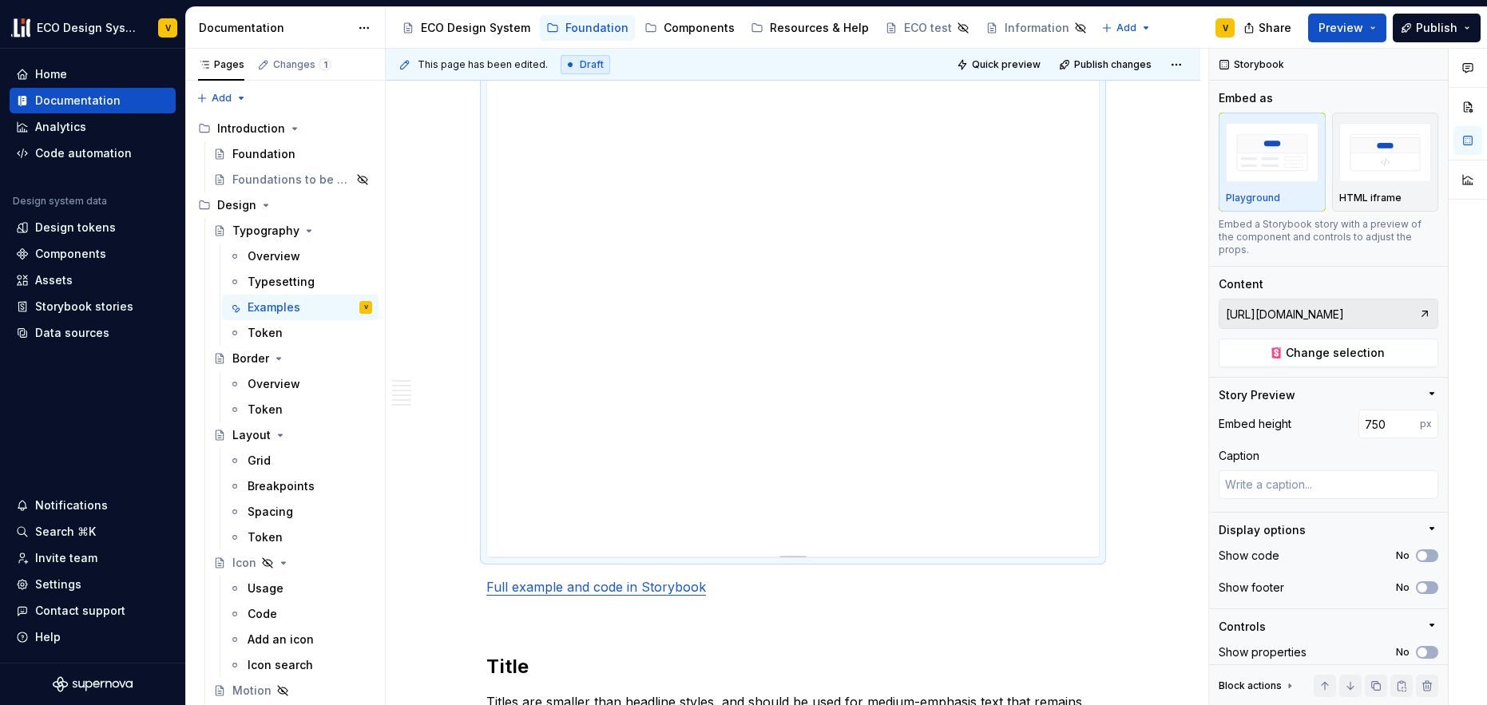
scroll to position [1414, 0]
click at [1339, 29] on span "Preview" at bounding box center [1341, 28] width 45 height 16
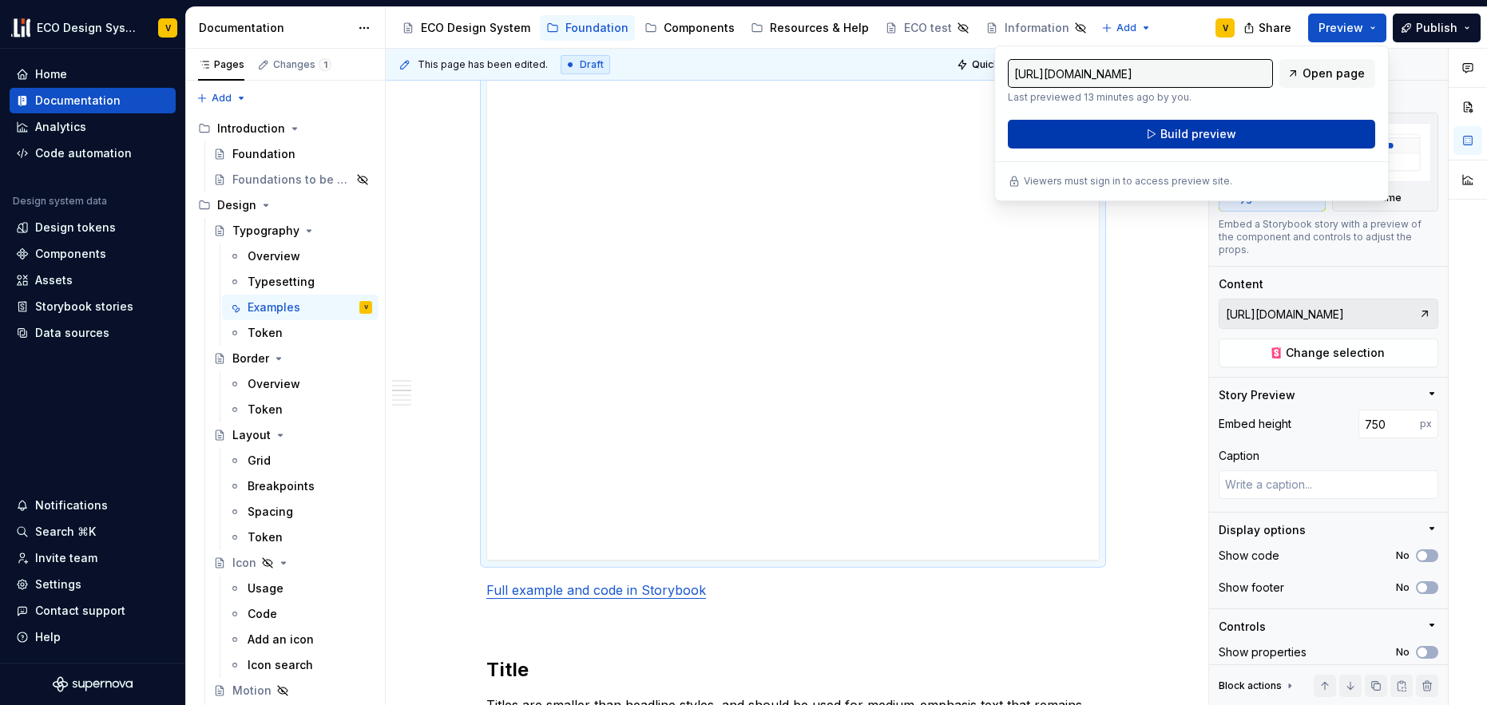
click at [1164, 144] on button "Build preview" at bounding box center [1191, 134] width 367 height 29
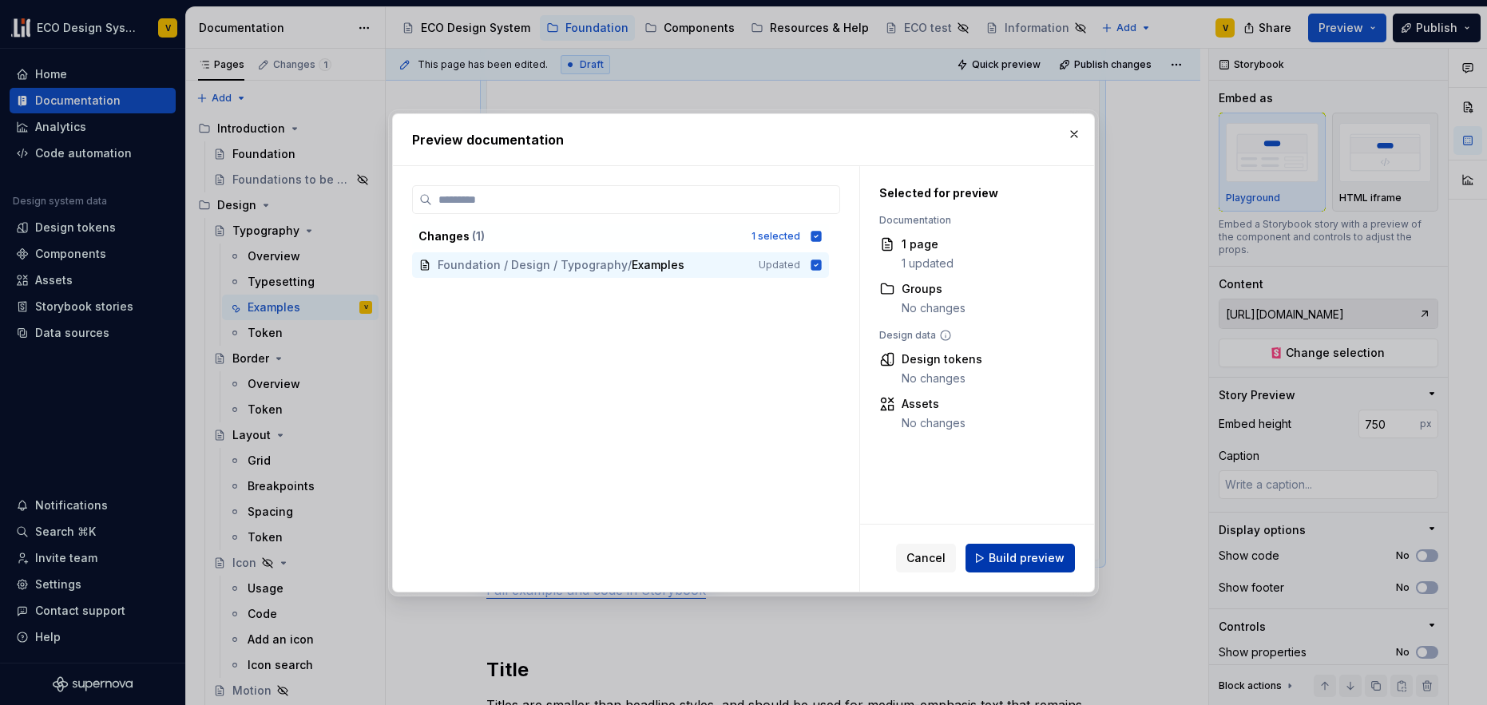
click at [1000, 559] on span "Build preview" at bounding box center [1027, 558] width 76 height 16
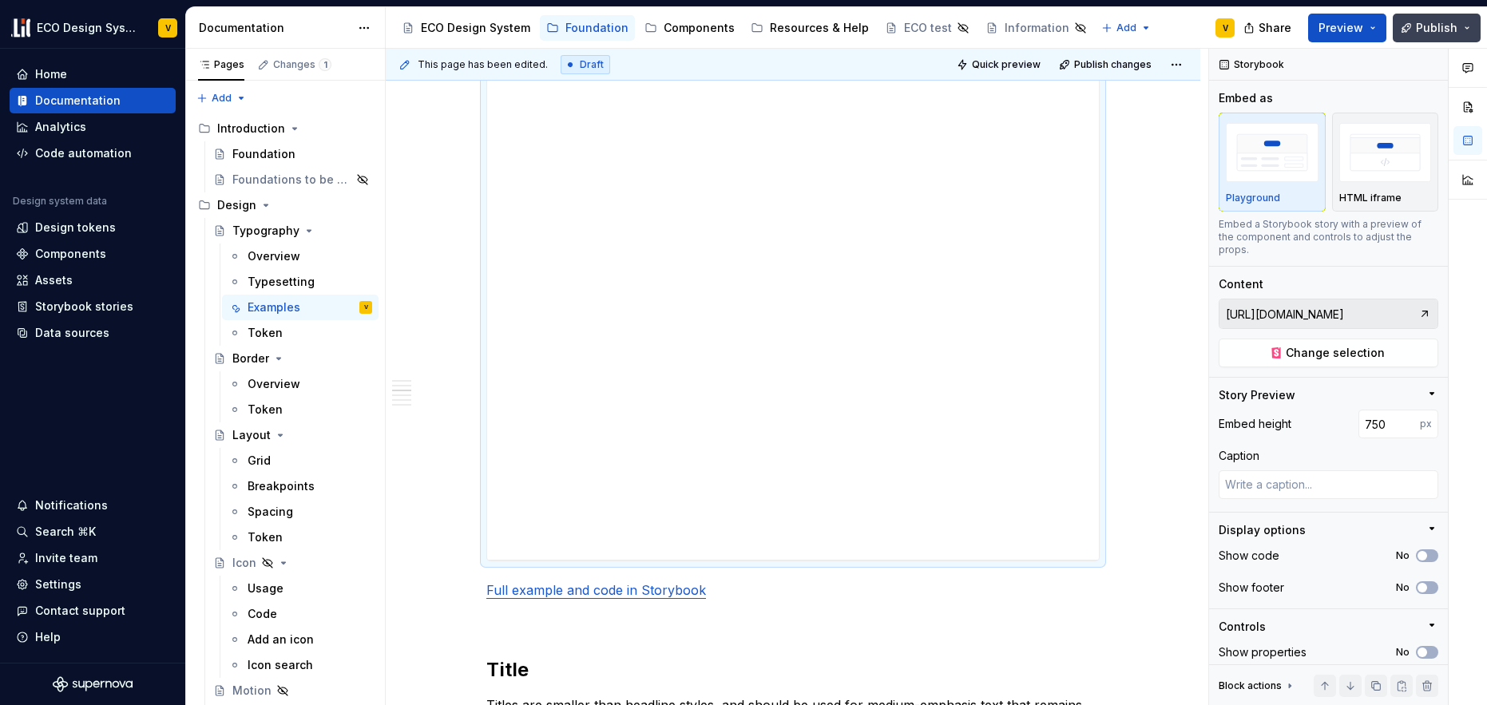
click at [1435, 34] on span "Publish" at bounding box center [1437, 28] width 42 height 16
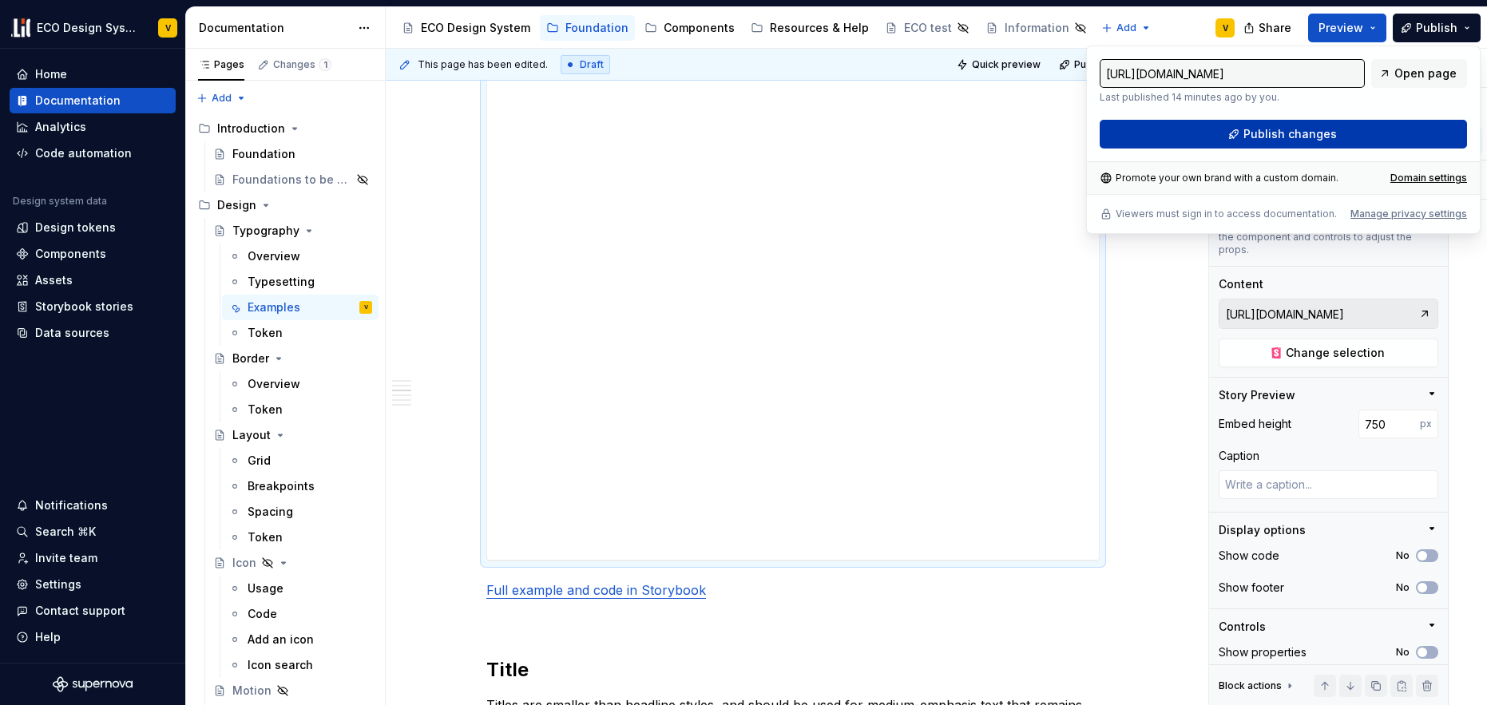
click at [1310, 138] on span "Publish changes" at bounding box center [1289, 134] width 93 height 16
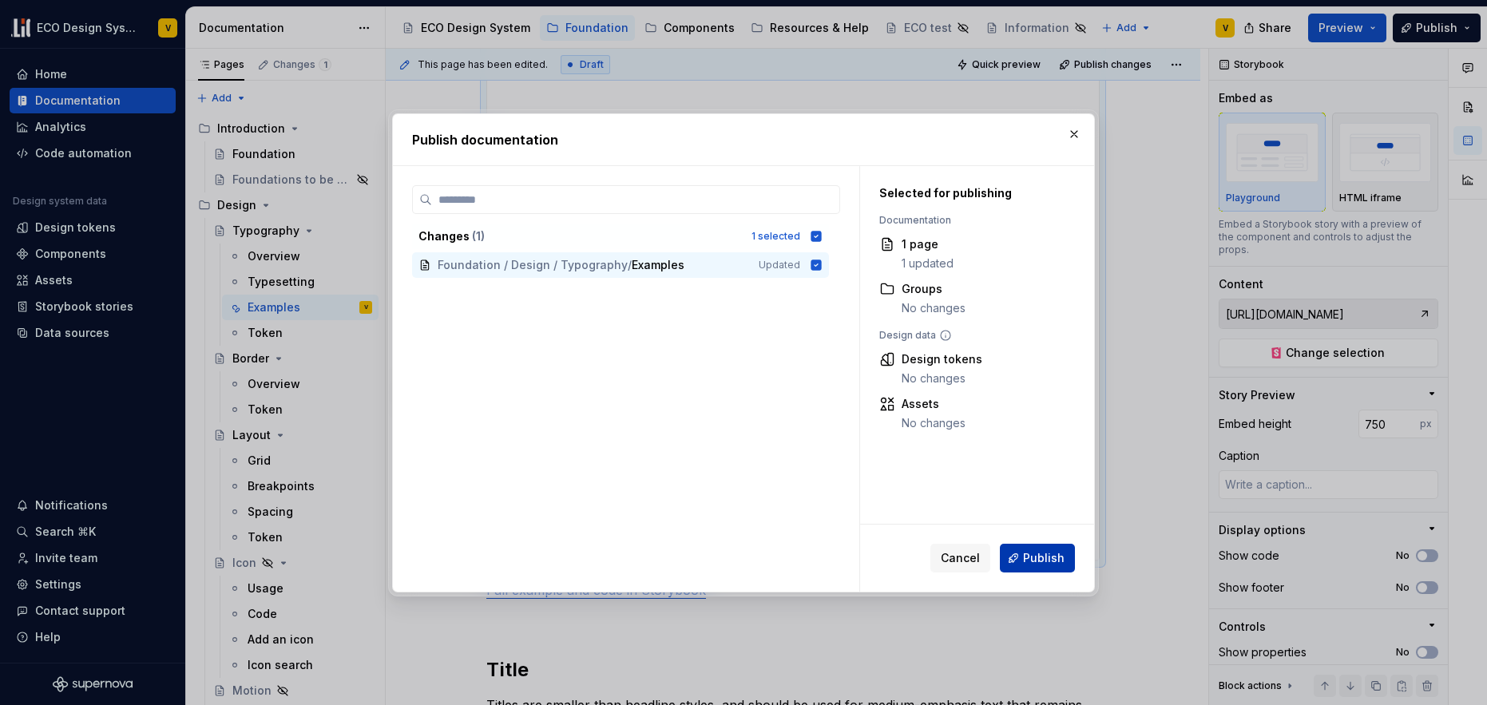
click at [1035, 565] on button "Publish" at bounding box center [1037, 558] width 75 height 29
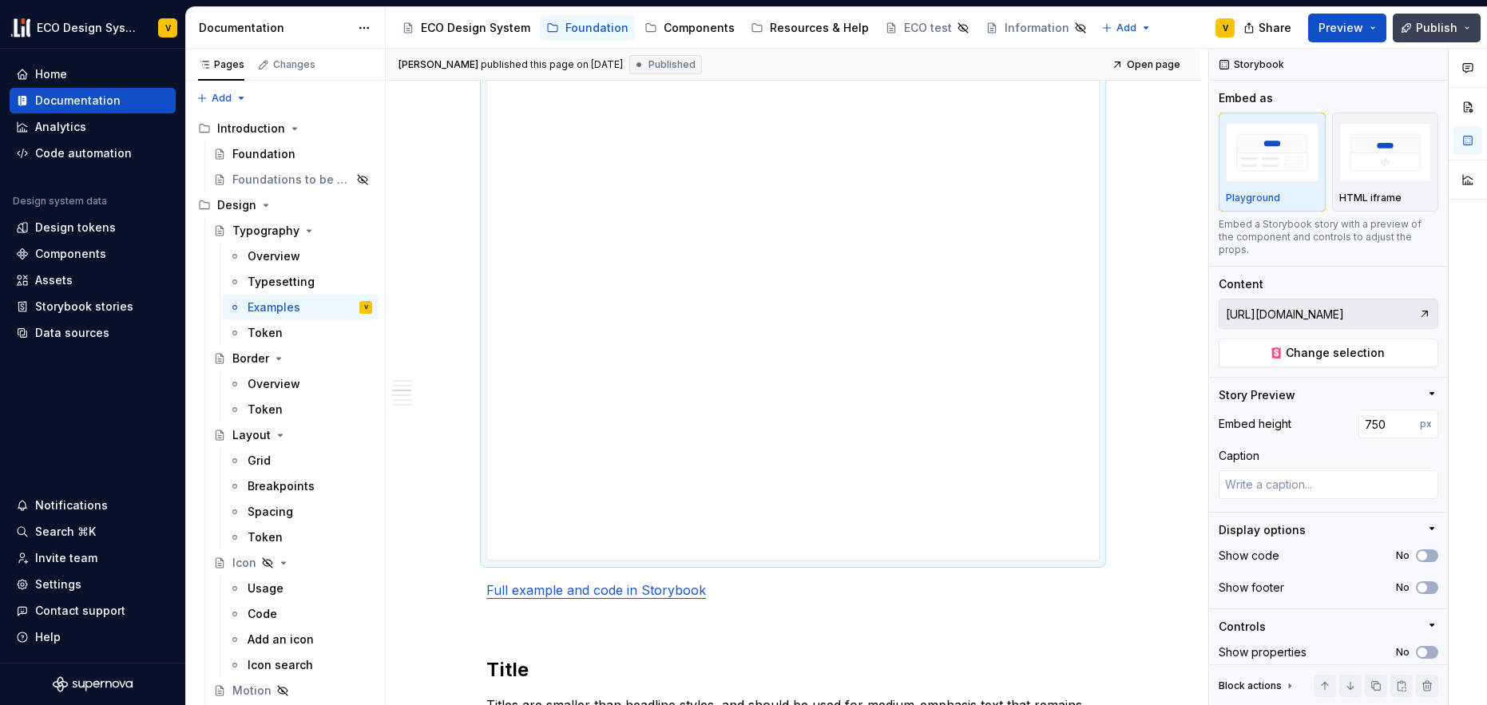
click at [1440, 32] on span "Publish" at bounding box center [1437, 28] width 42 height 16
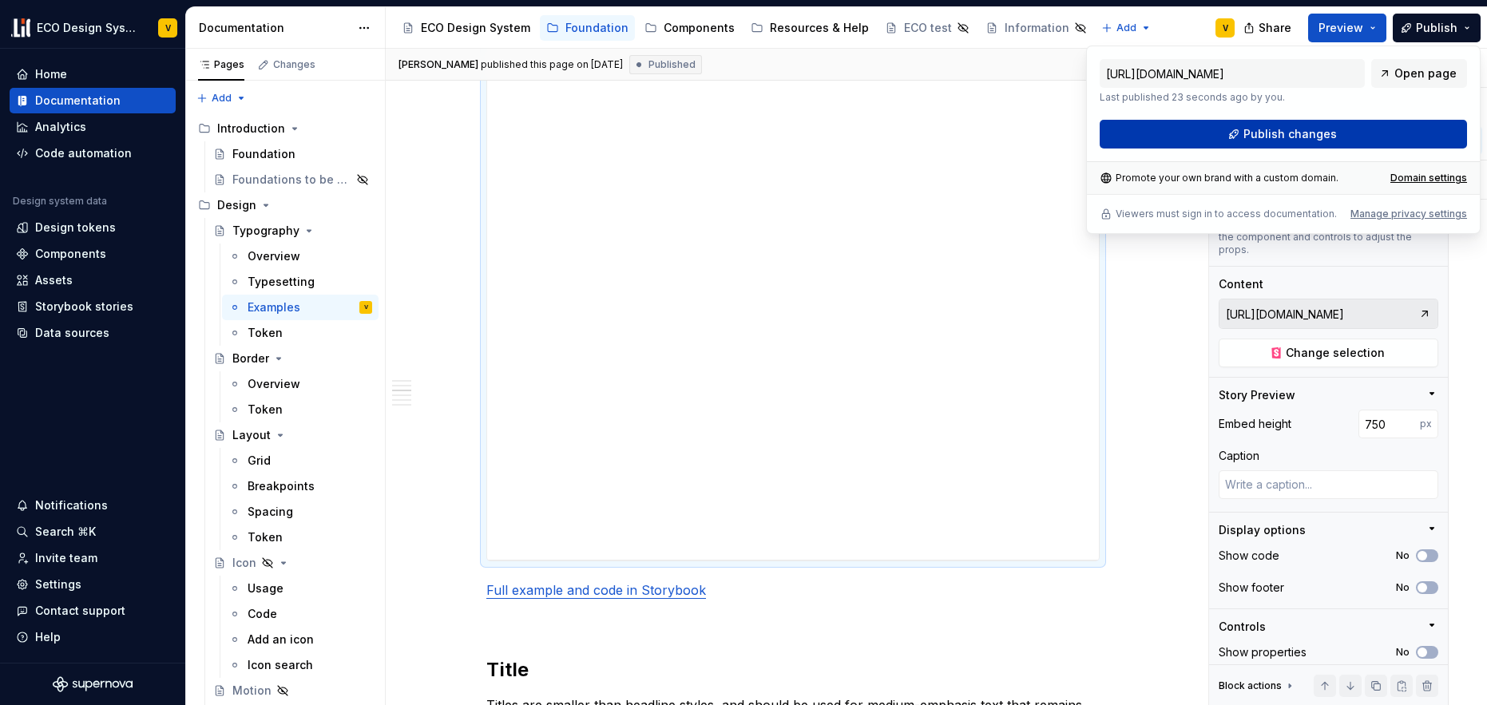
click at [1315, 133] on span "Publish changes" at bounding box center [1289, 134] width 93 height 16
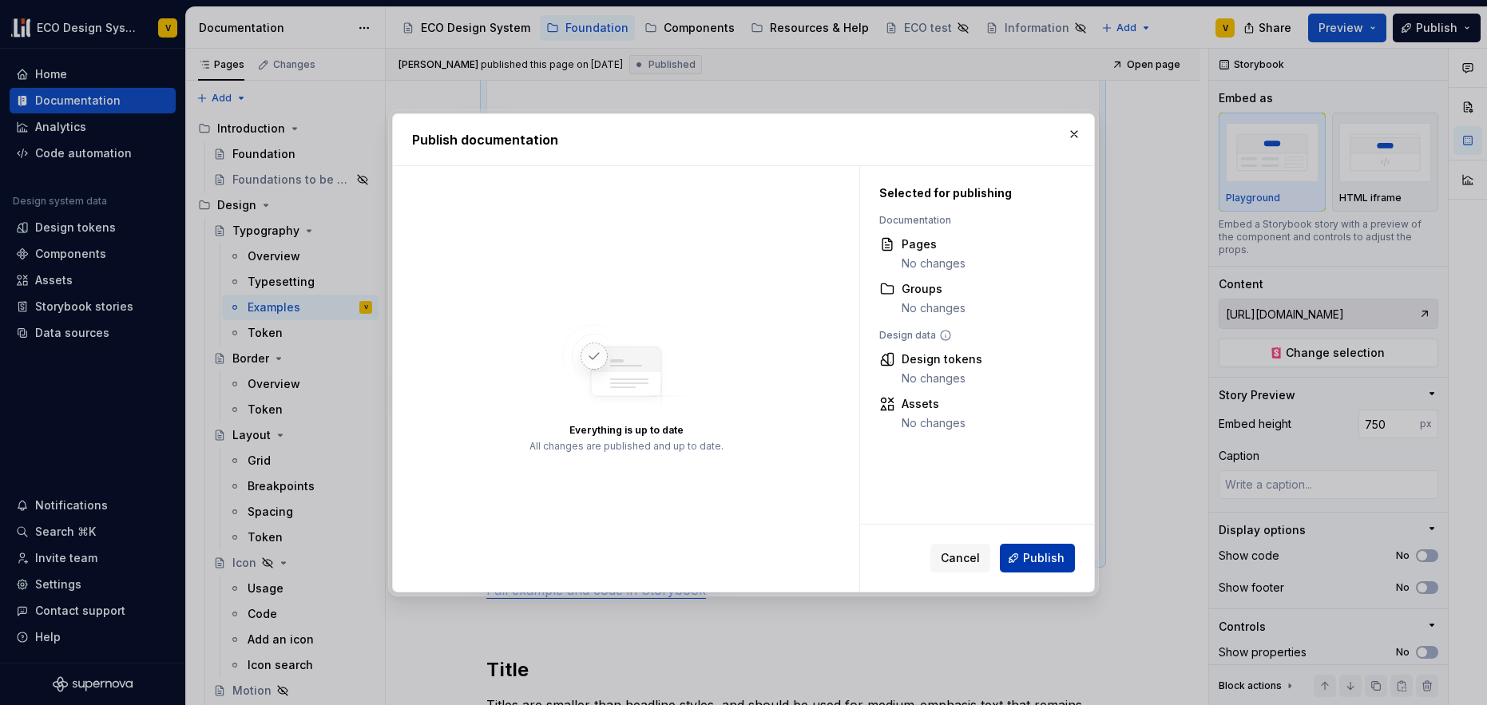
click at [1031, 552] on span "Publish" at bounding box center [1044, 558] width 42 height 16
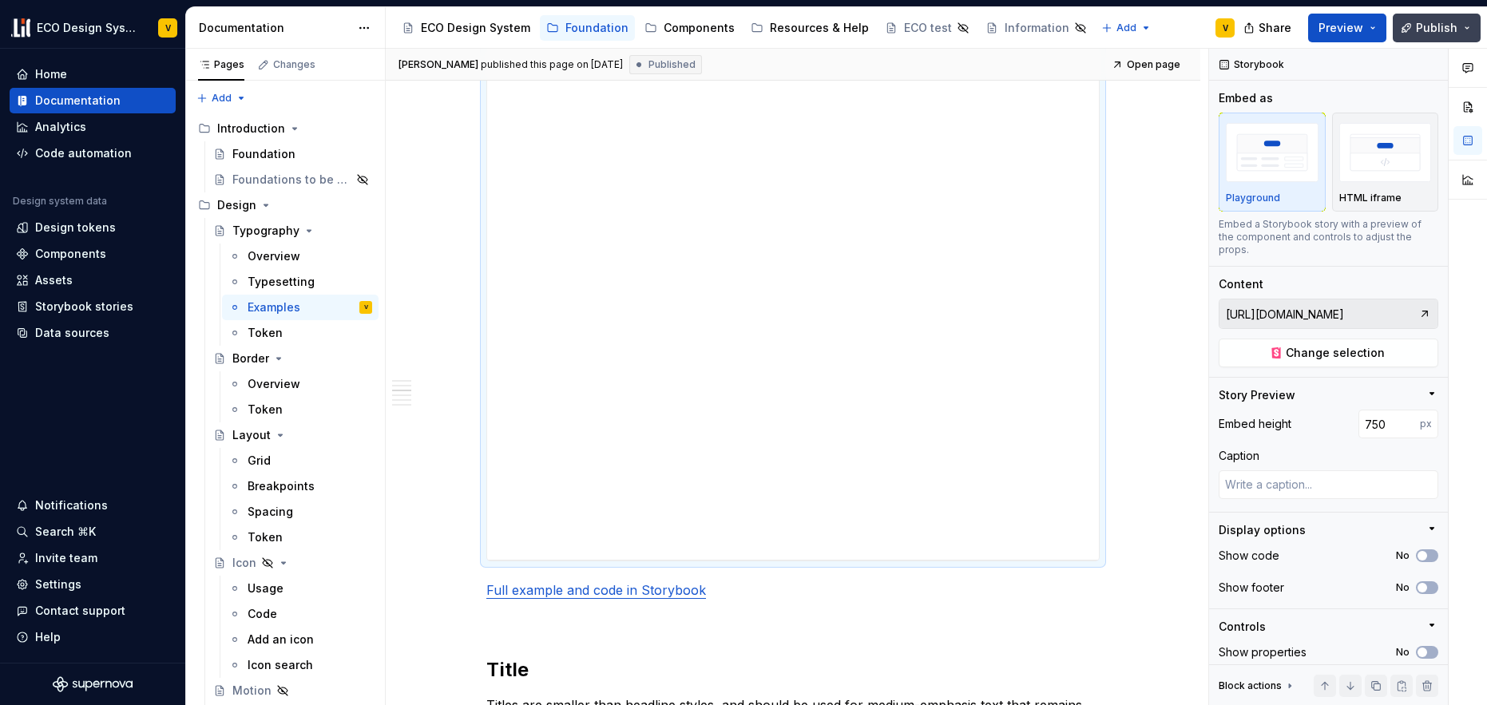
click at [1422, 34] on span "Publish" at bounding box center [1437, 28] width 42 height 16
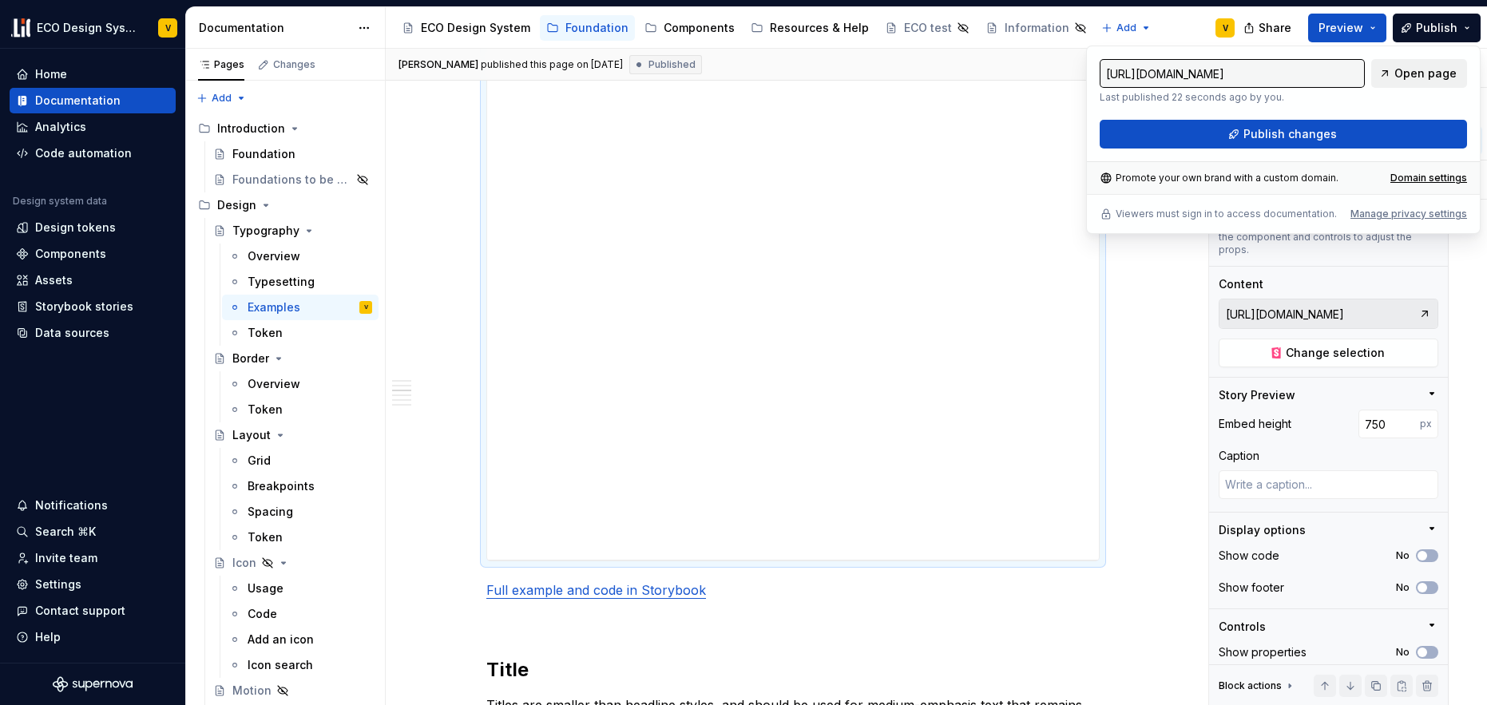
click at [1409, 74] on span "Open page" at bounding box center [1425, 73] width 62 height 16
type textarea "*"
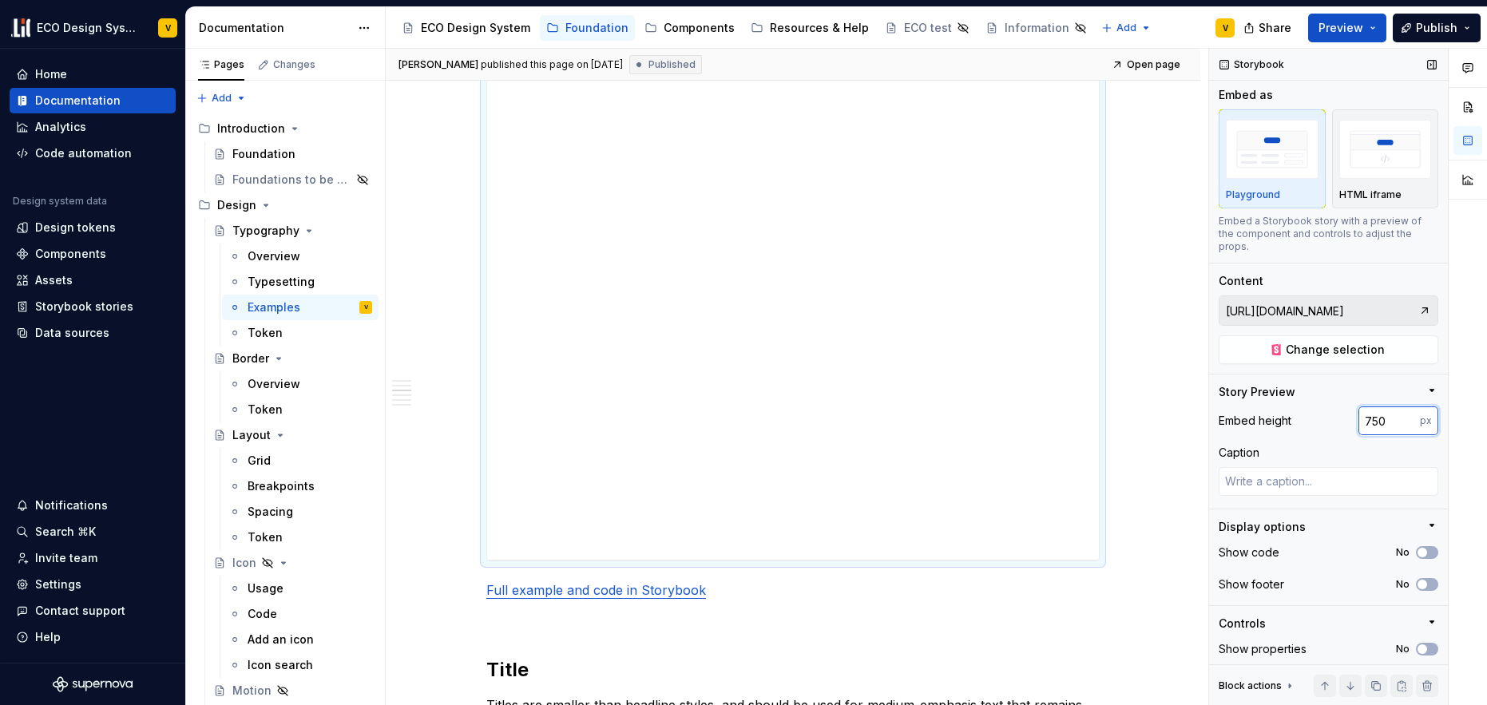
click at [1358, 418] on input "750" at bounding box center [1388, 421] width 61 height 29
type input "850"
click at [1140, 419] on div "**********" at bounding box center [797, 377] width 823 height 657
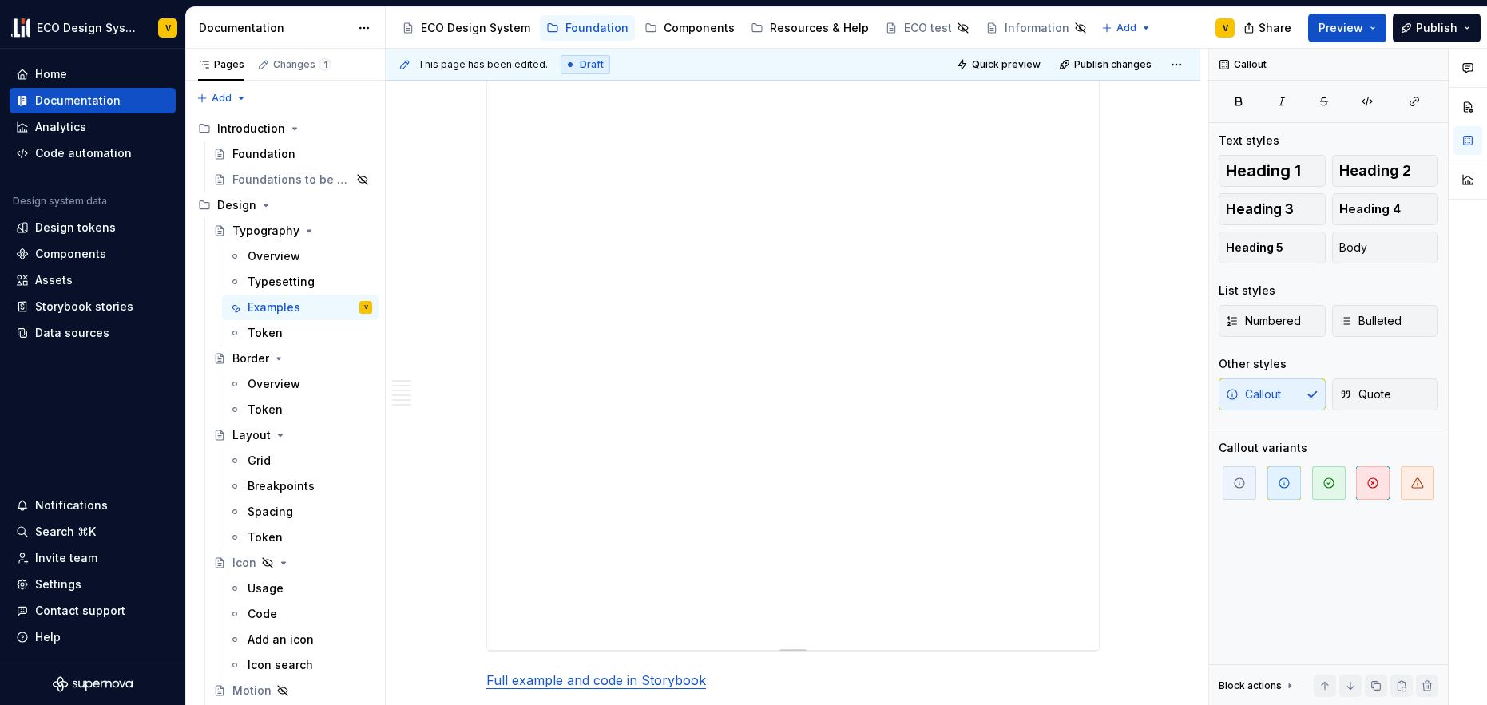
scroll to position [1336, 0]
click at [1363, 31] on span "Preview" at bounding box center [1341, 28] width 45 height 16
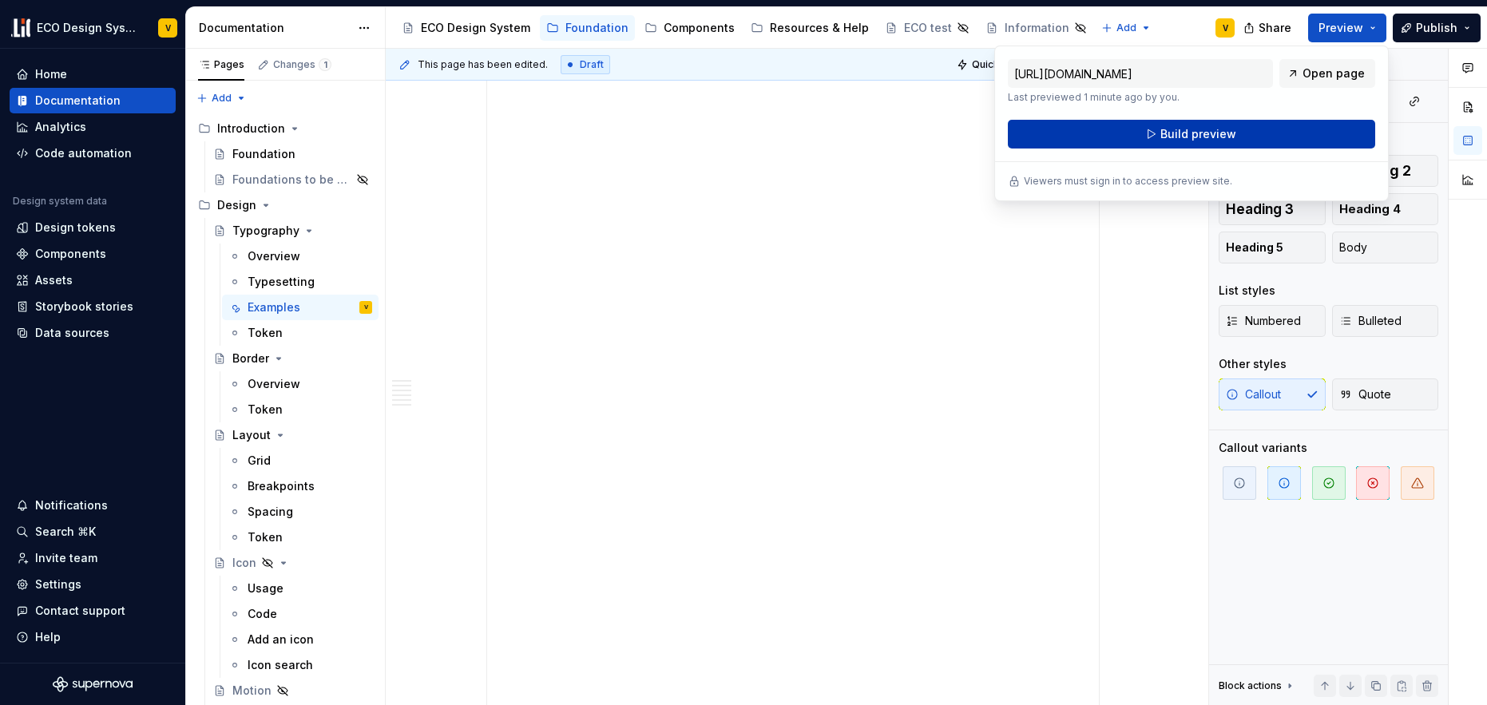
click at [1254, 139] on button "Build preview" at bounding box center [1191, 134] width 367 height 29
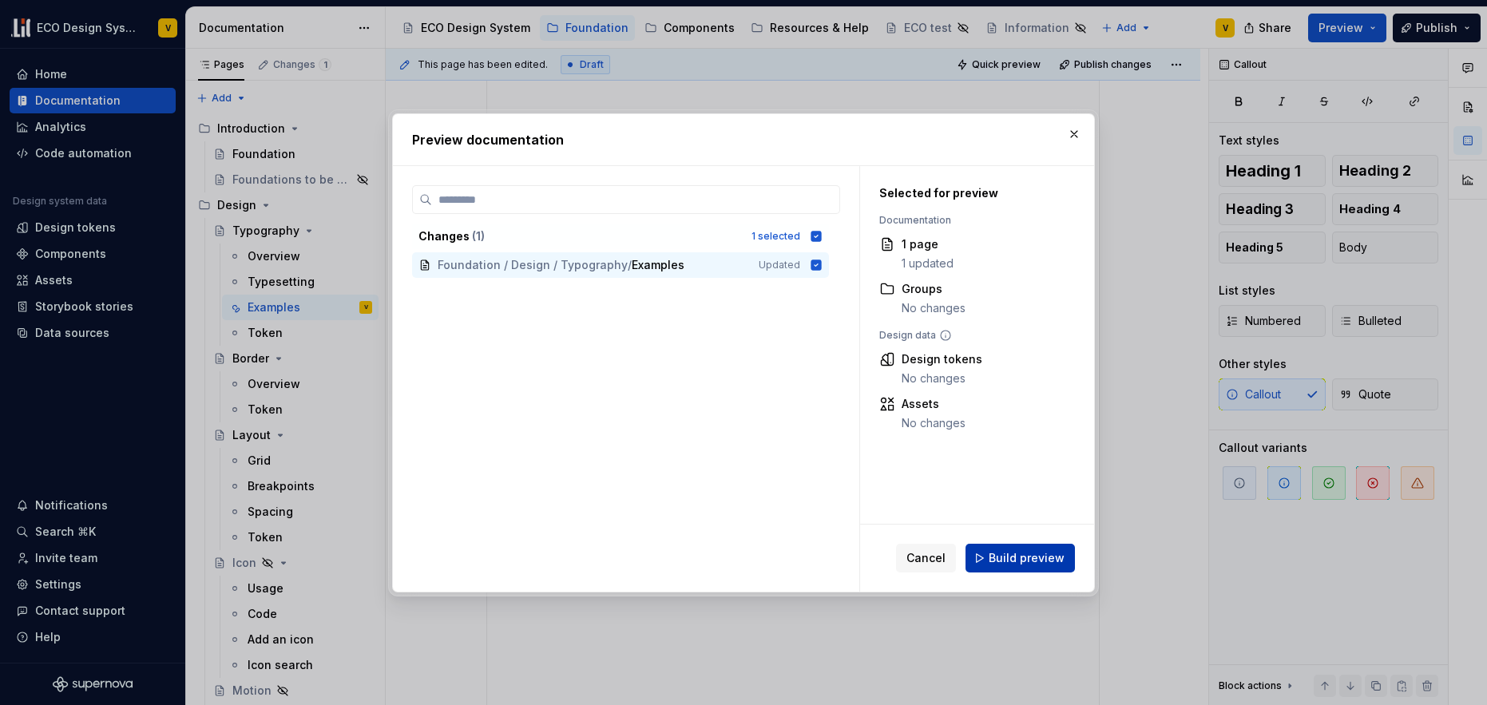
click at [1010, 563] on span "Build preview" at bounding box center [1027, 558] width 76 height 16
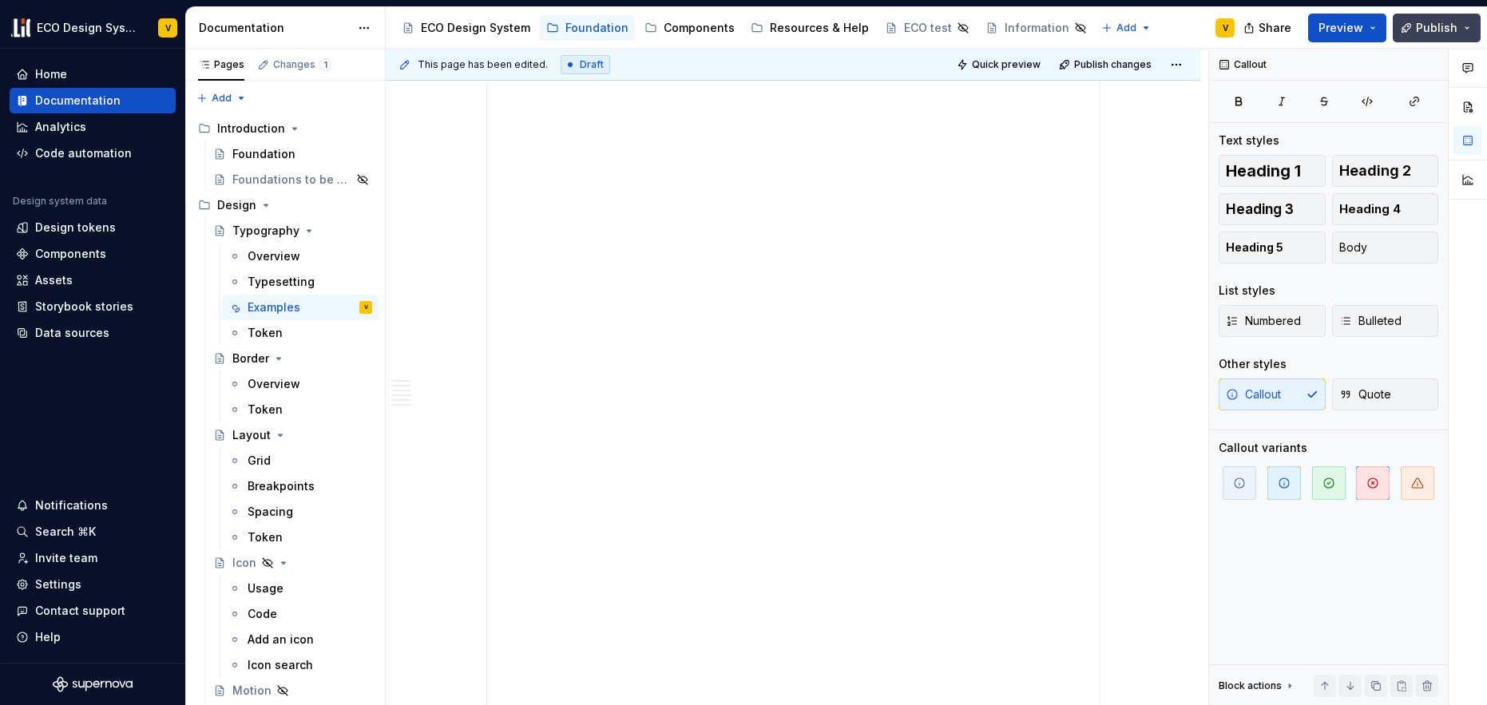
click at [1430, 33] on span "Publish" at bounding box center [1437, 28] width 42 height 16
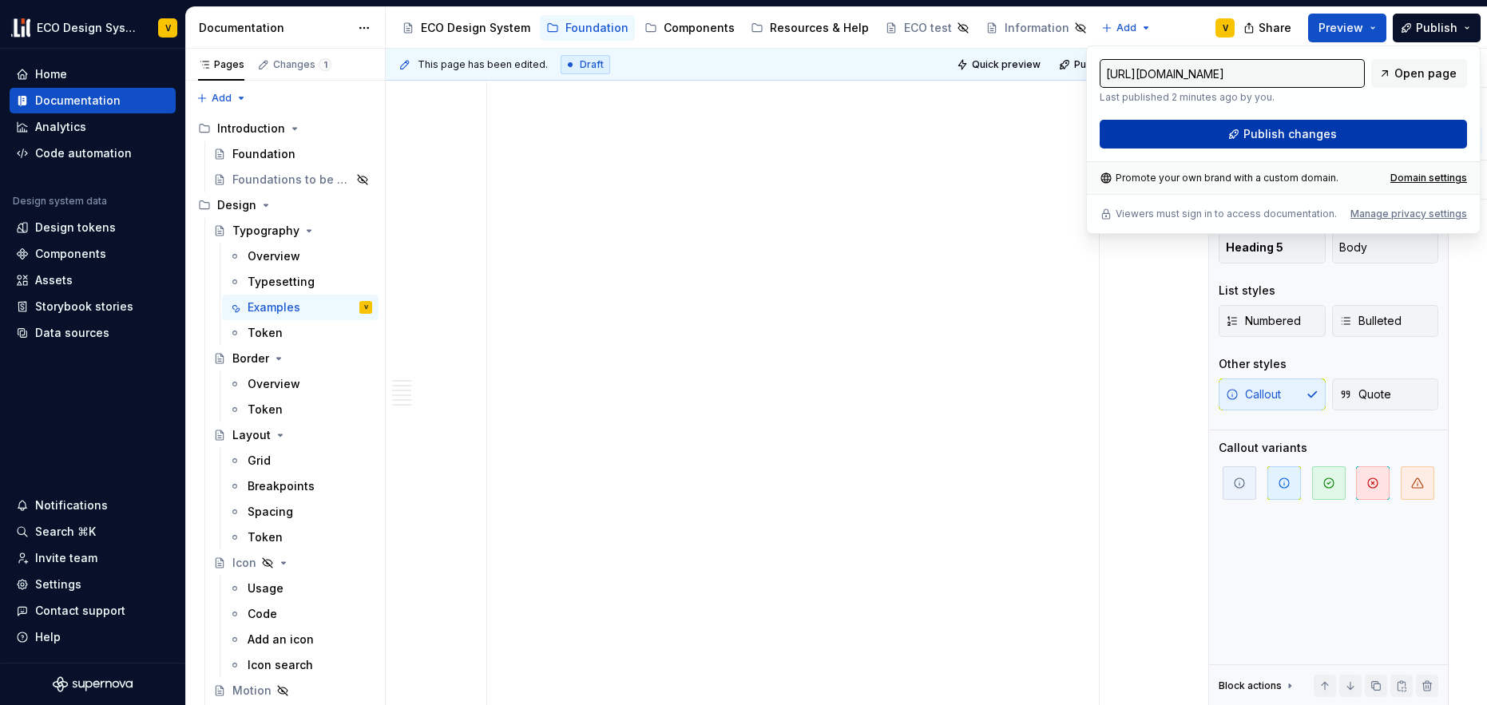
click at [1278, 129] on span "Publish changes" at bounding box center [1289, 134] width 93 height 16
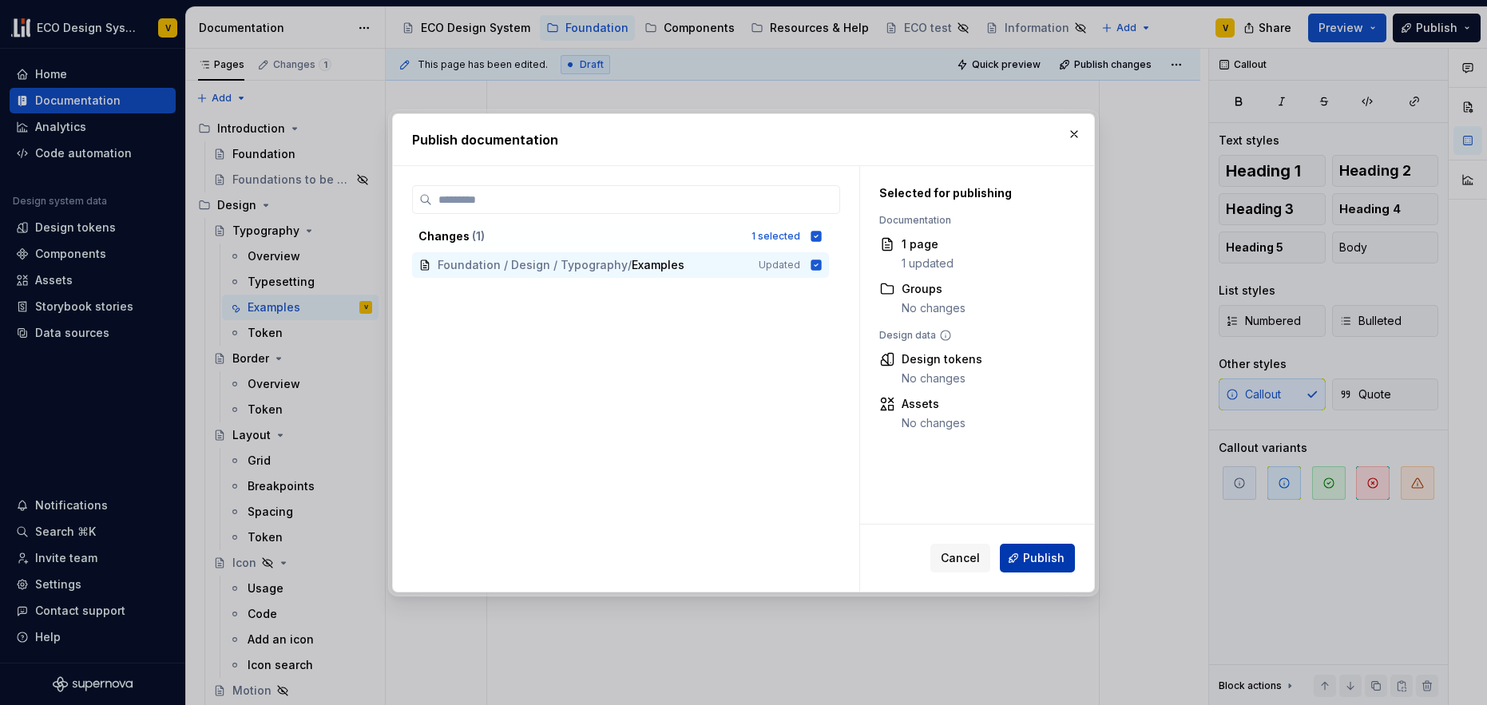
click at [1051, 557] on span "Publish" at bounding box center [1044, 558] width 42 height 16
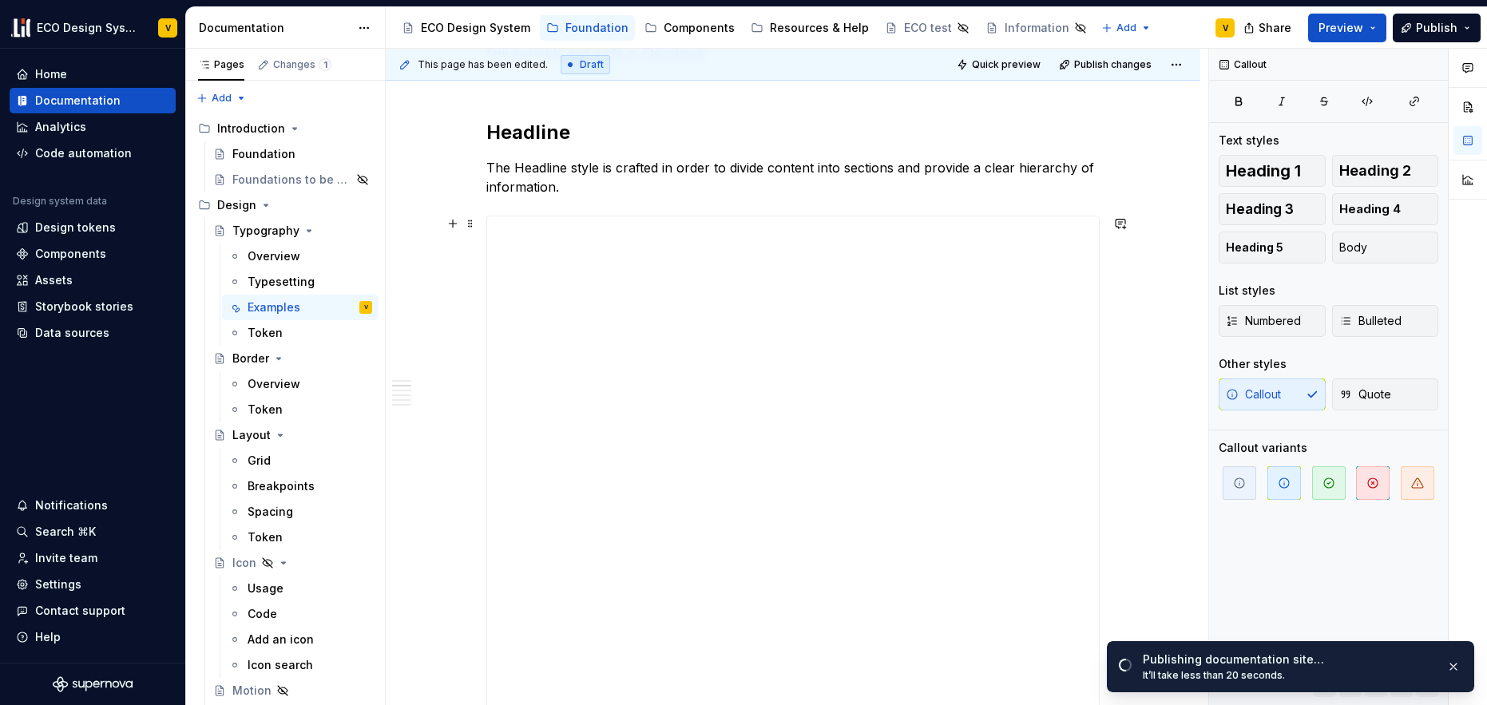
scroll to position [1165, 0]
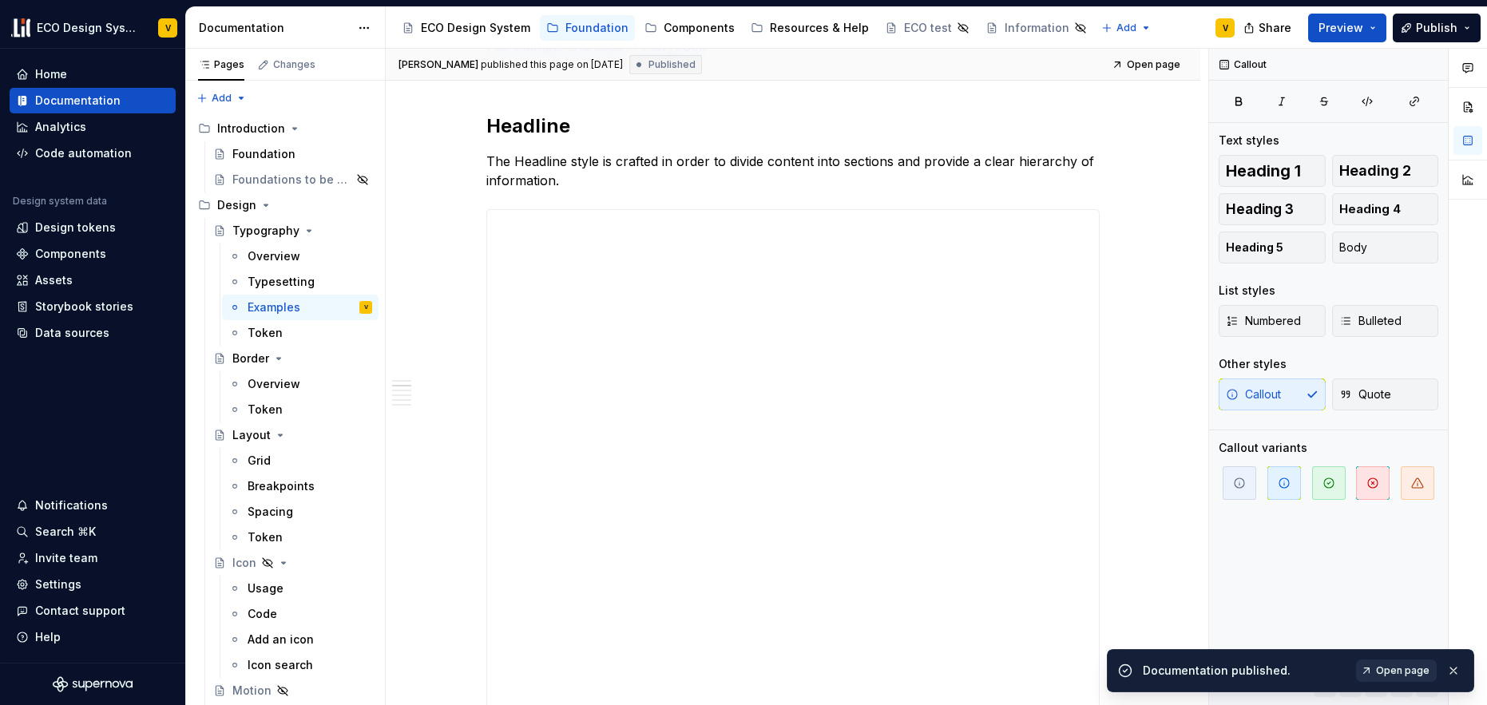
click at [1400, 668] on span "Open page" at bounding box center [1403, 670] width 54 height 13
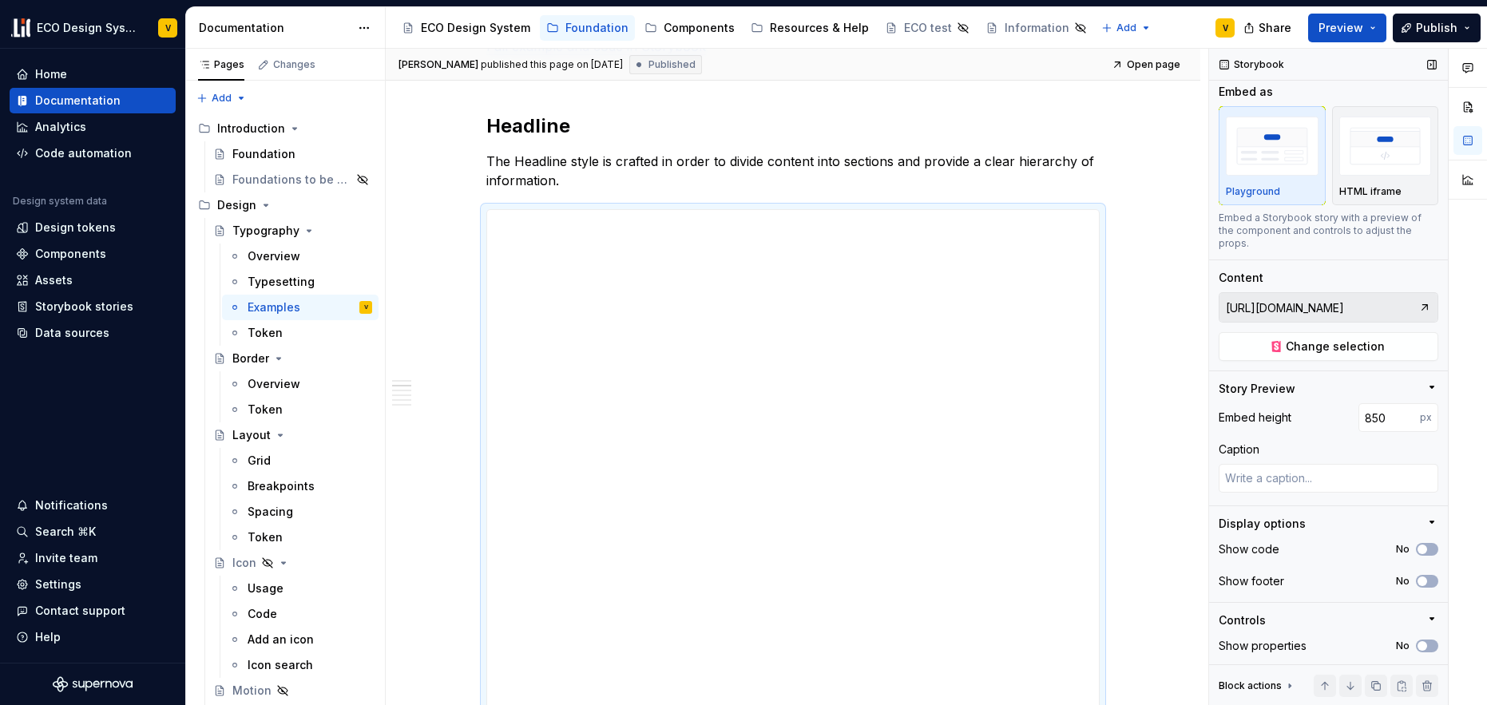
scroll to position [9, 0]
click at [1423, 581] on button "No" at bounding box center [1427, 579] width 22 height 13
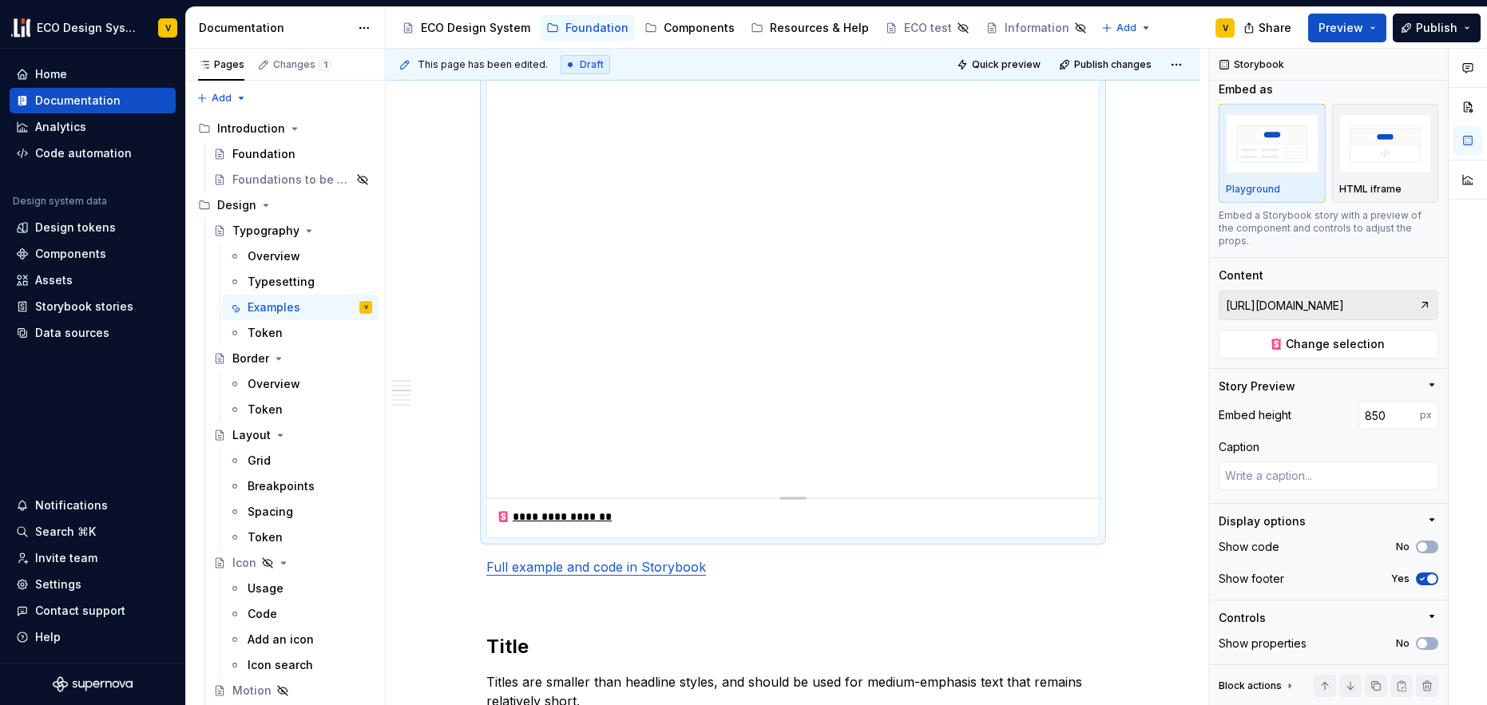
scroll to position [1592, 0]
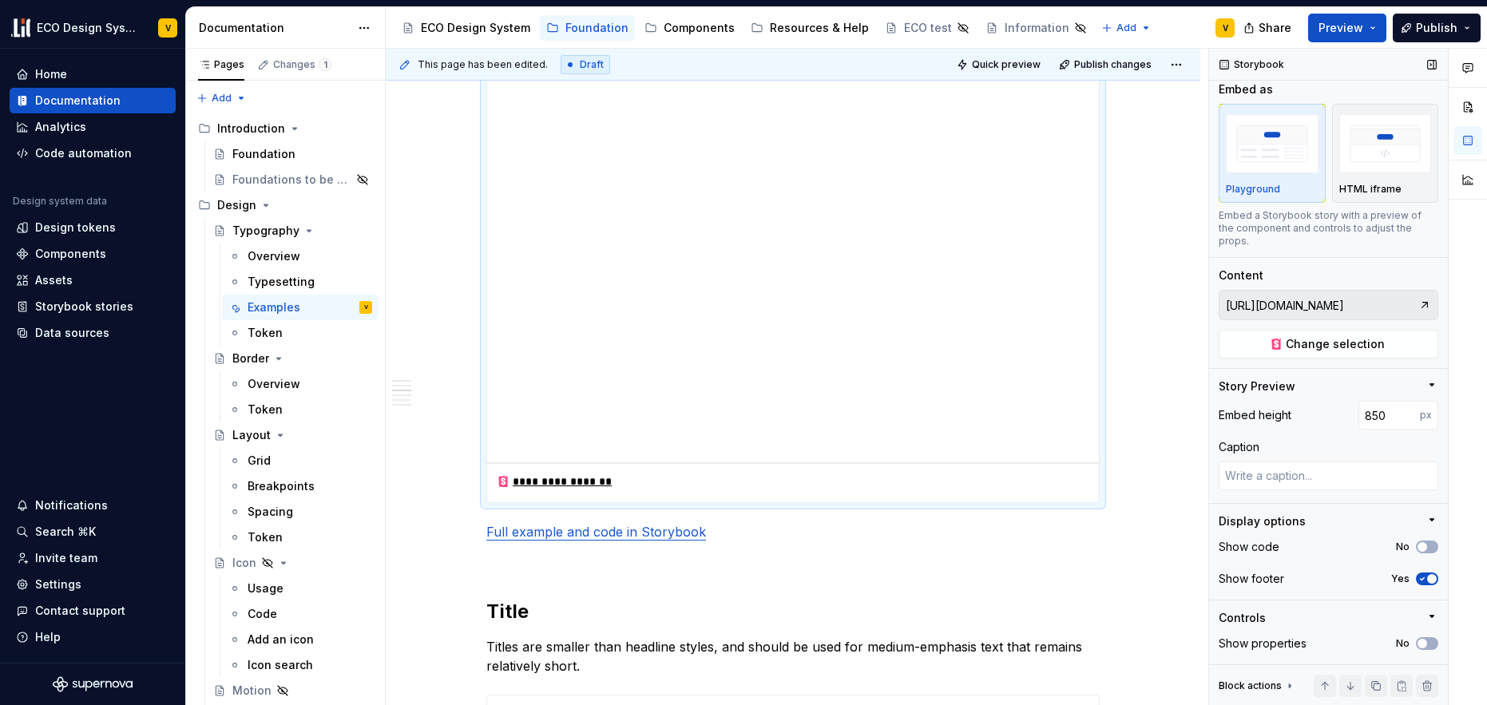
click at [1421, 580] on icon "button" at bounding box center [1423, 579] width 4 height 2
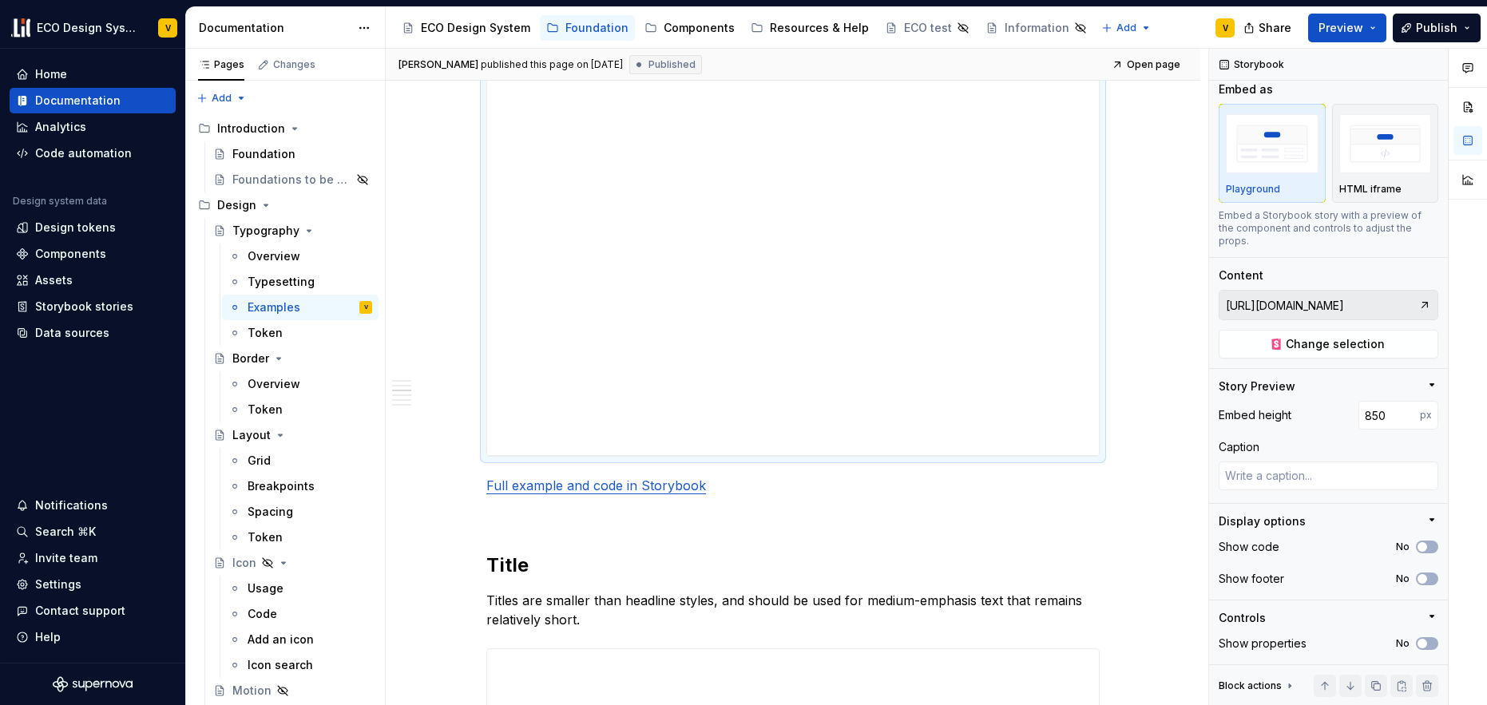
scroll to position [1539, 0]
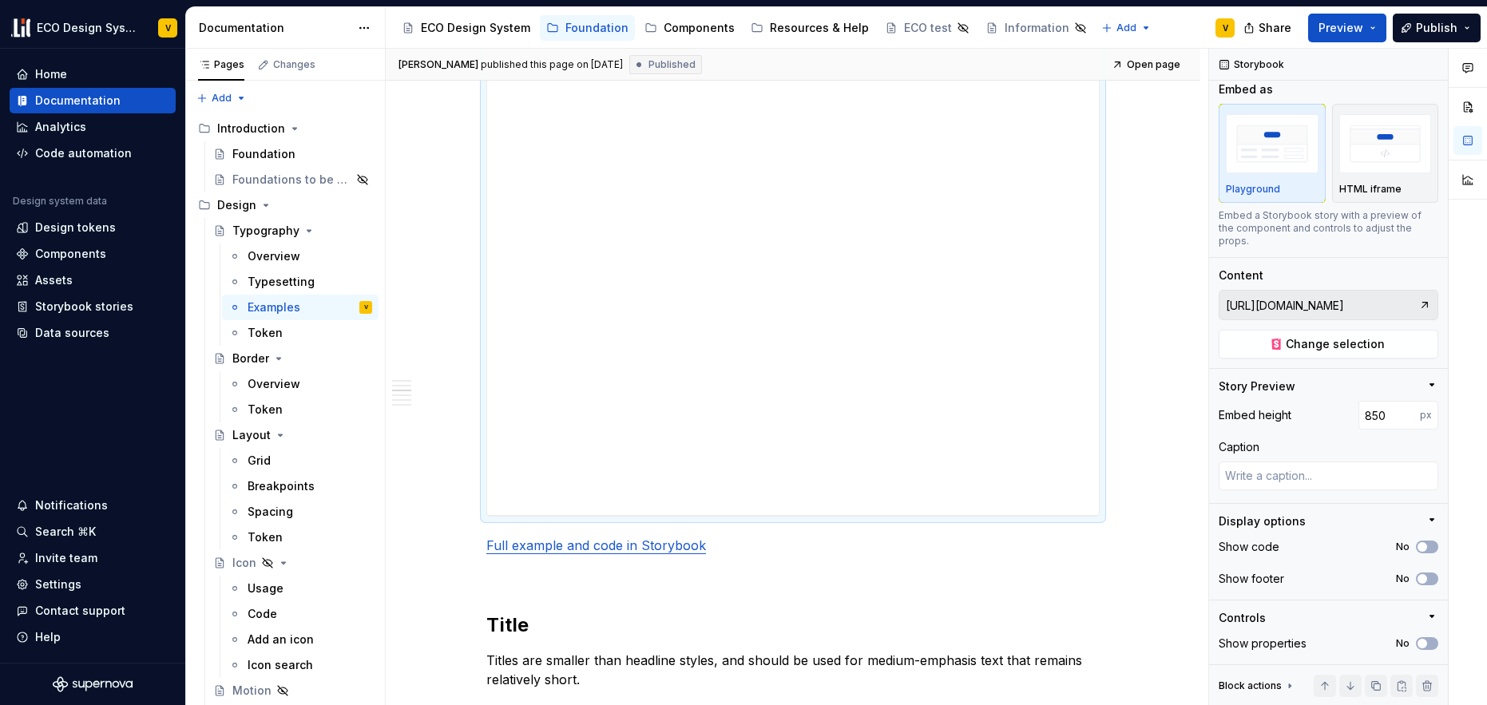
type textarea "*"
click at [1370, 415] on input "850" at bounding box center [1388, 415] width 61 height 29
type input "830"
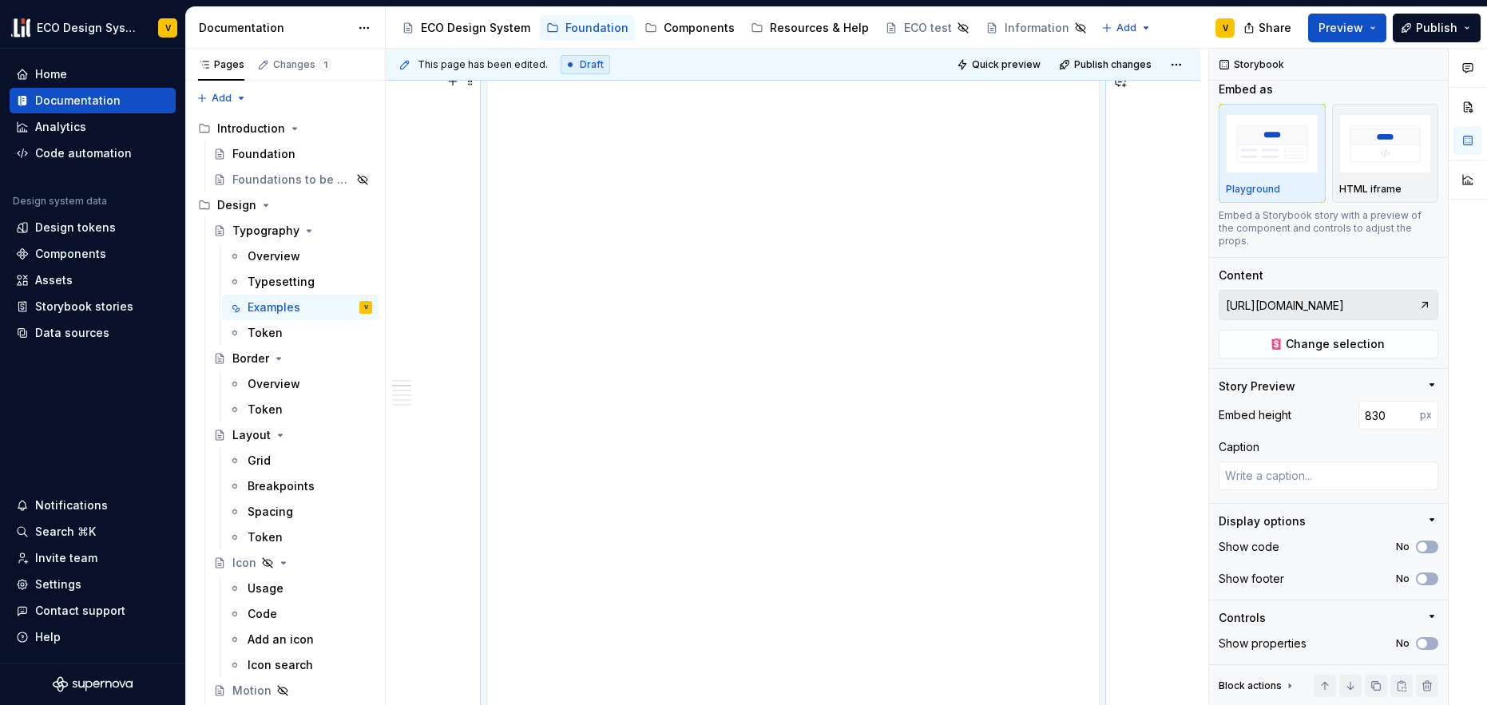
scroll to position [1315, 0]
type textarea "*"
click at [1369, 418] on input "830" at bounding box center [1388, 415] width 61 height 29
type input "820"
click at [1125, 450] on div "**********" at bounding box center [797, 377] width 823 height 657
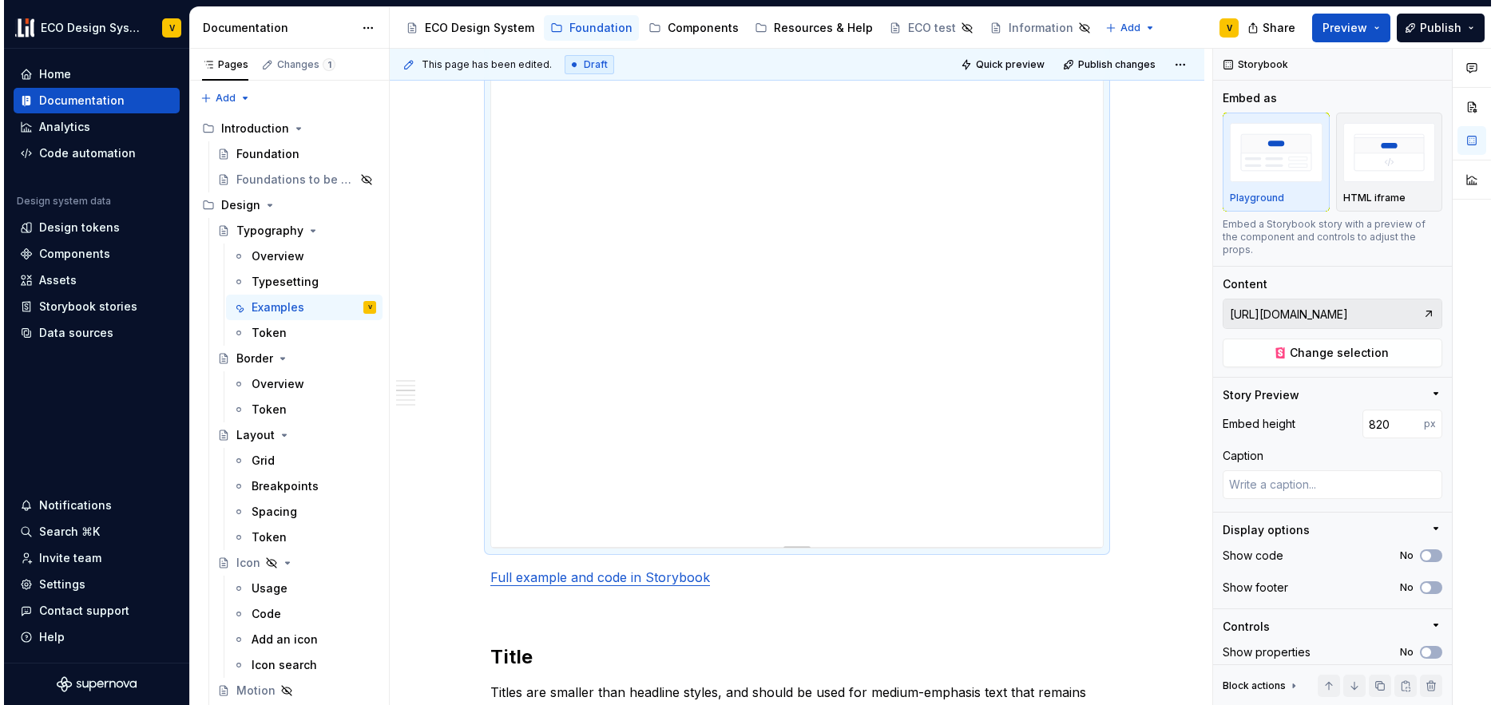
scroll to position [1486, 0]
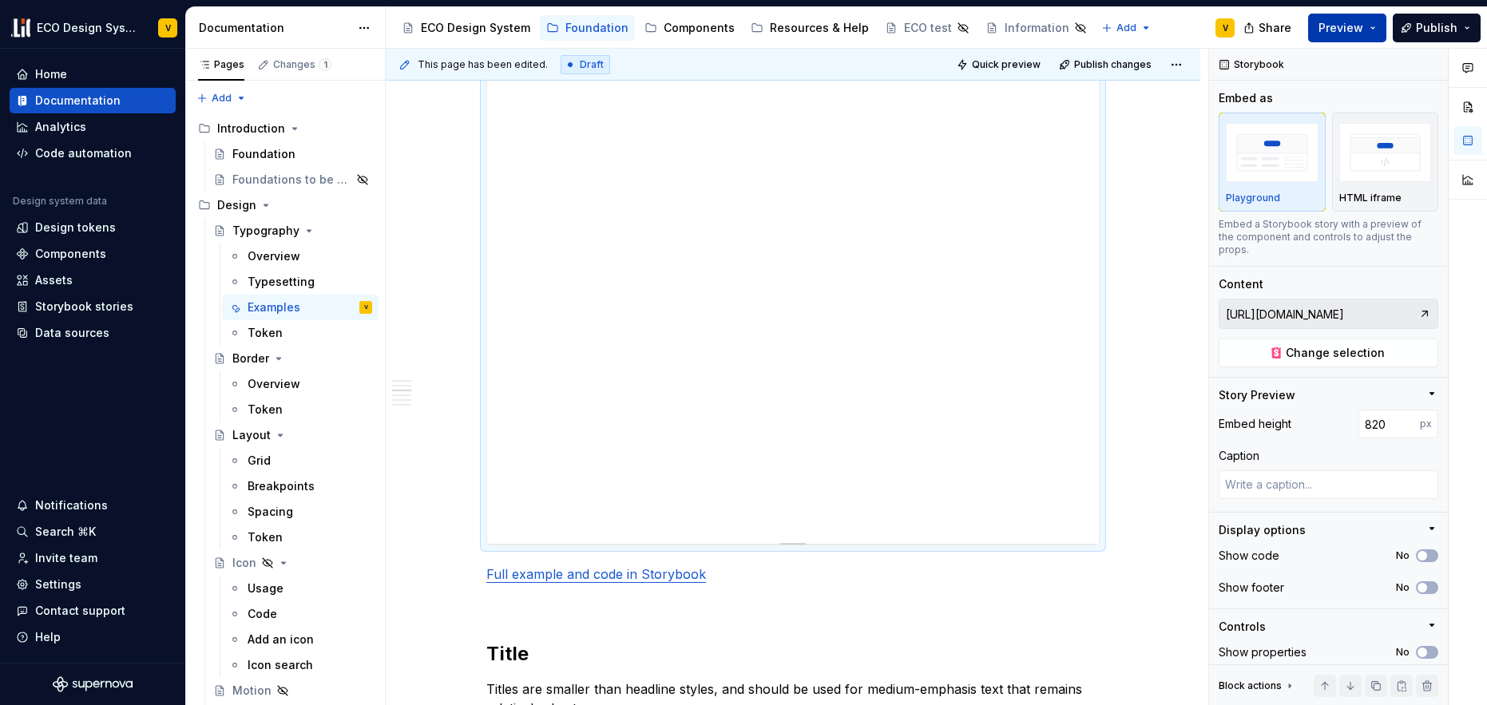
click at [1348, 31] on span "Preview" at bounding box center [1341, 28] width 45 height 16
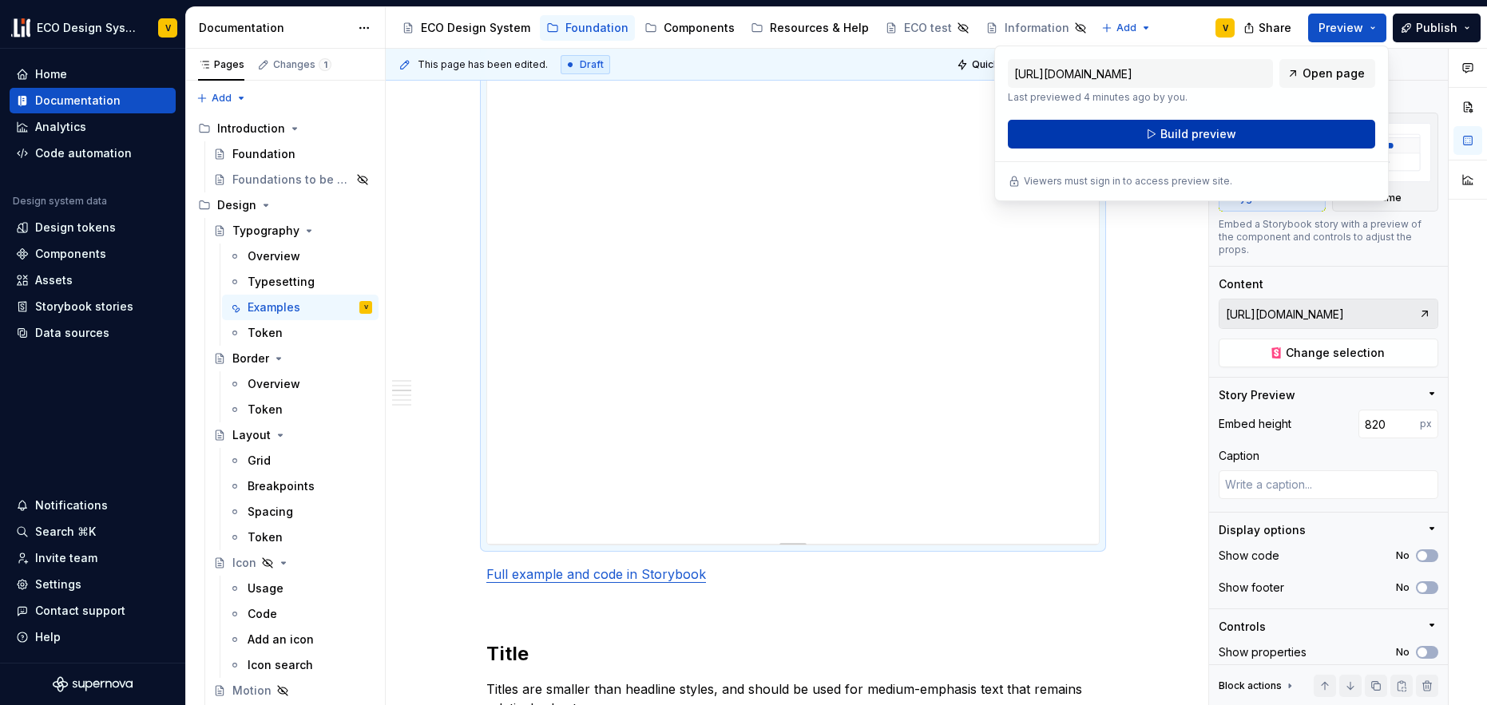
click at [1206, 134] on span "Build preview" at bounding box center [1198, 134] width 76 height 16
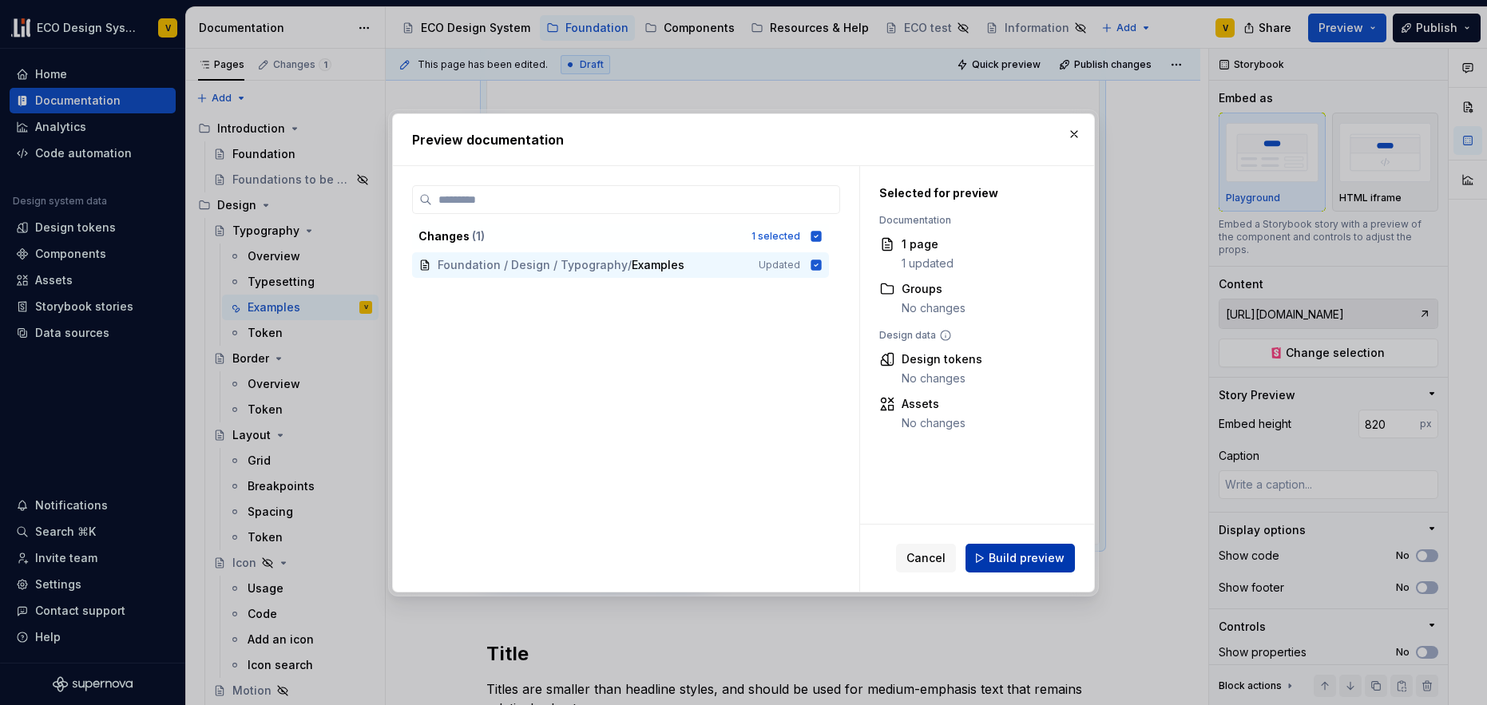
click at [1018, 561] on span "Build preview" at bounding box center [1027, 558] width 76 height 16
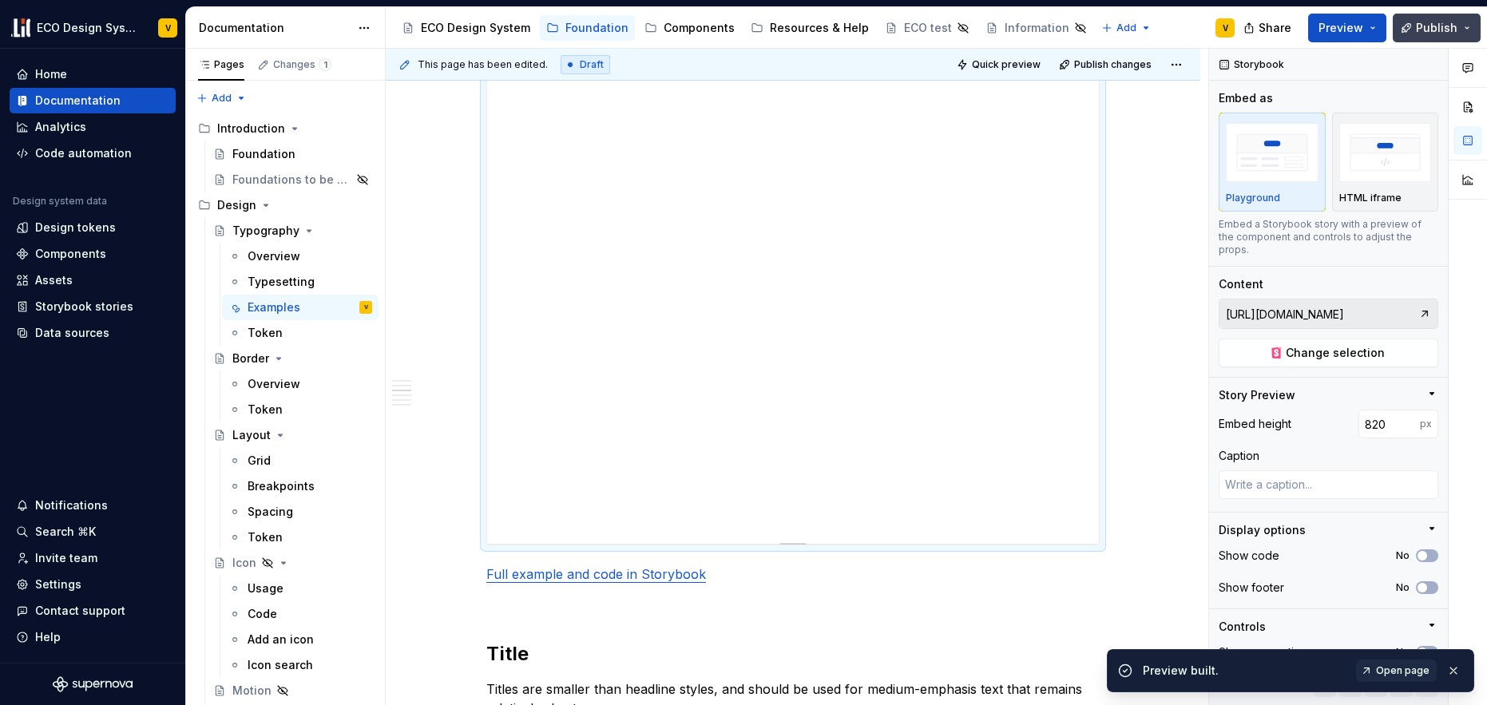
click at [1422, 33] on span "Publish" at bounding box center [1437, 28] width 42 height 16
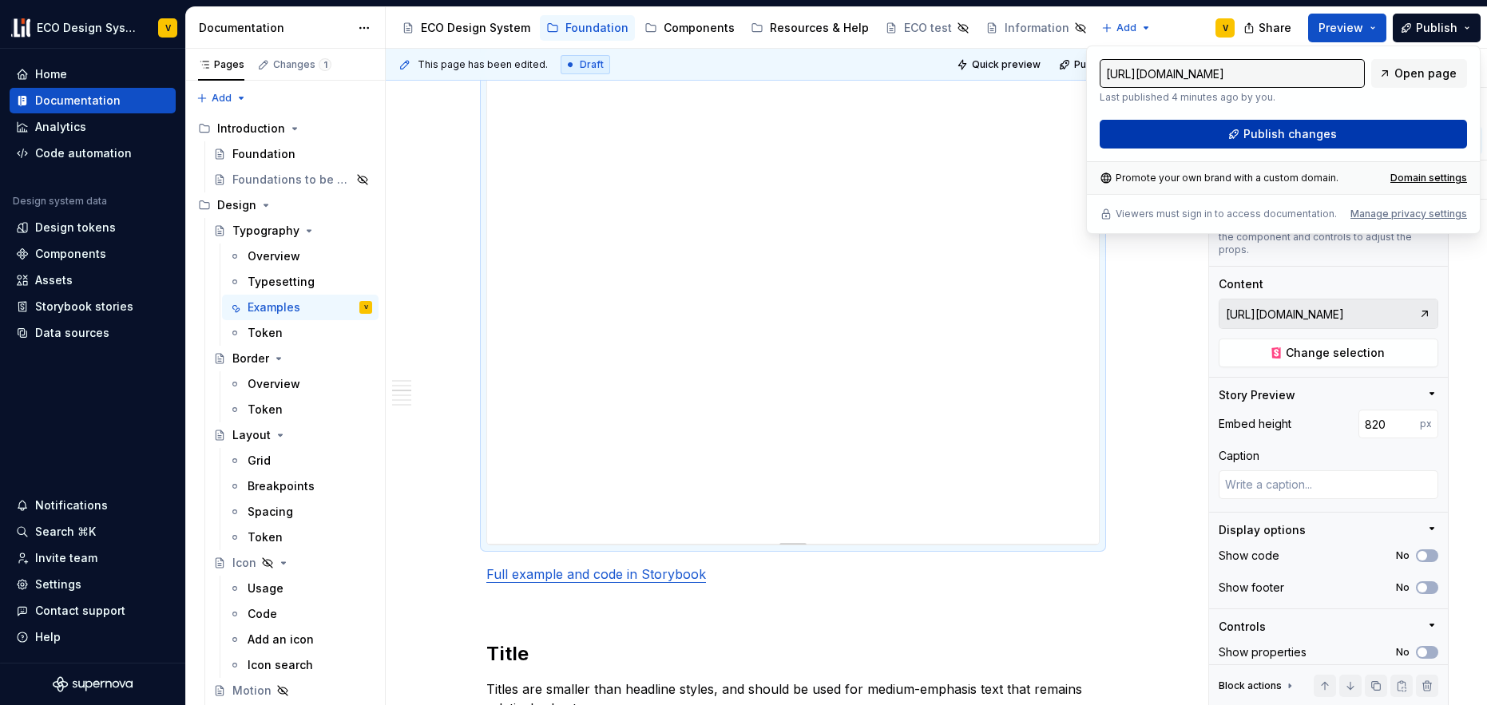
click at [1283, 131] on span "Publish changes" at bounding box center [1289, 134] width 93 height 16
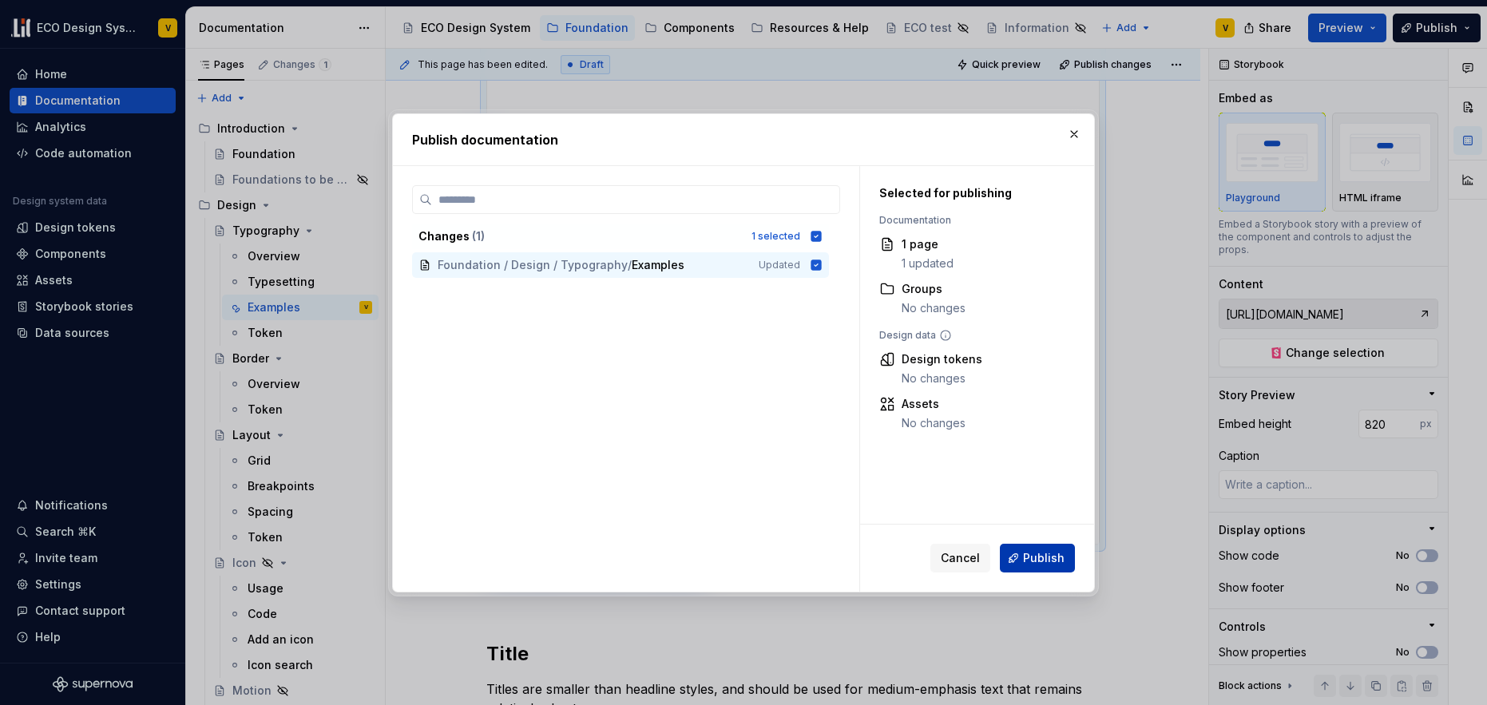
click at [1037, 561] on span "Publish" at bounding box center [1044, 558] width 42 height 16
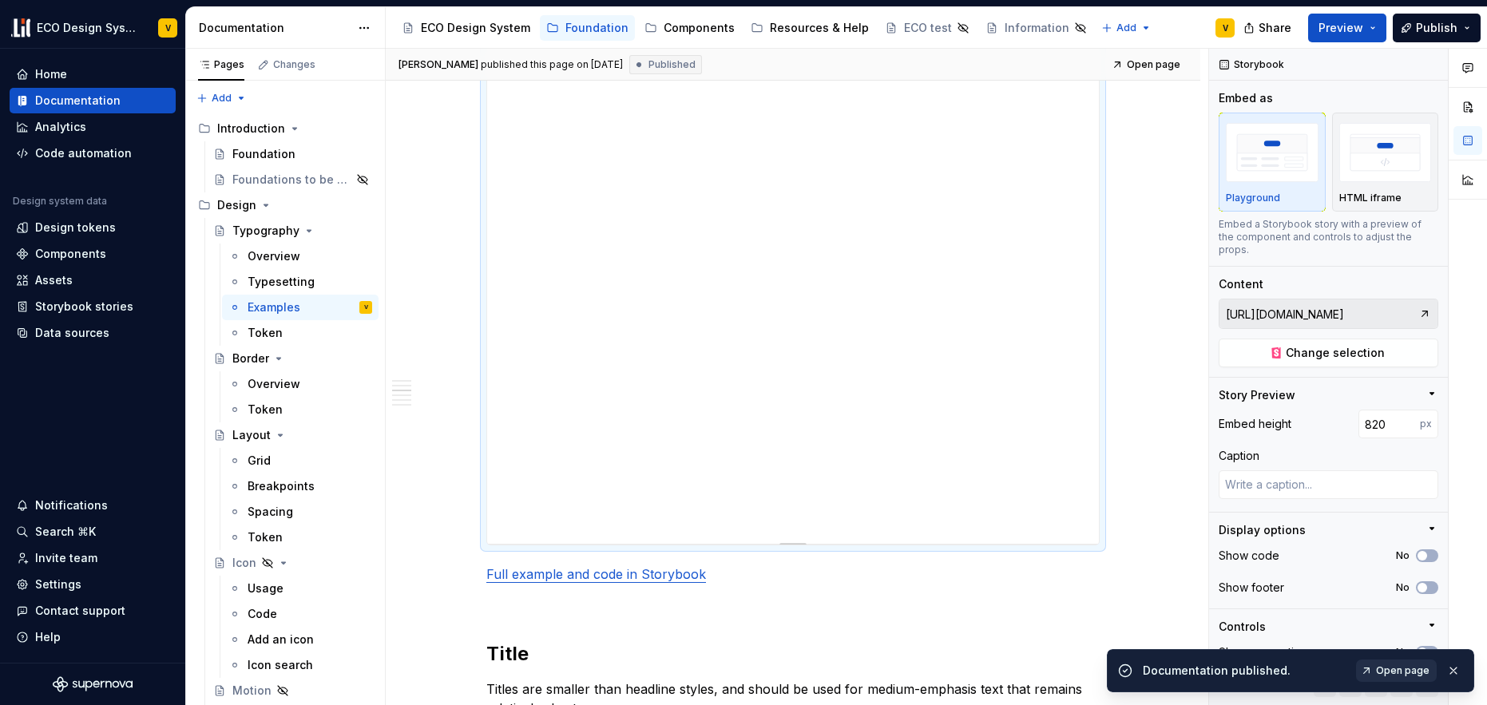
click at [1404, 671] on span "Open page" at bounding box center [1403, 670] width 54 height 13
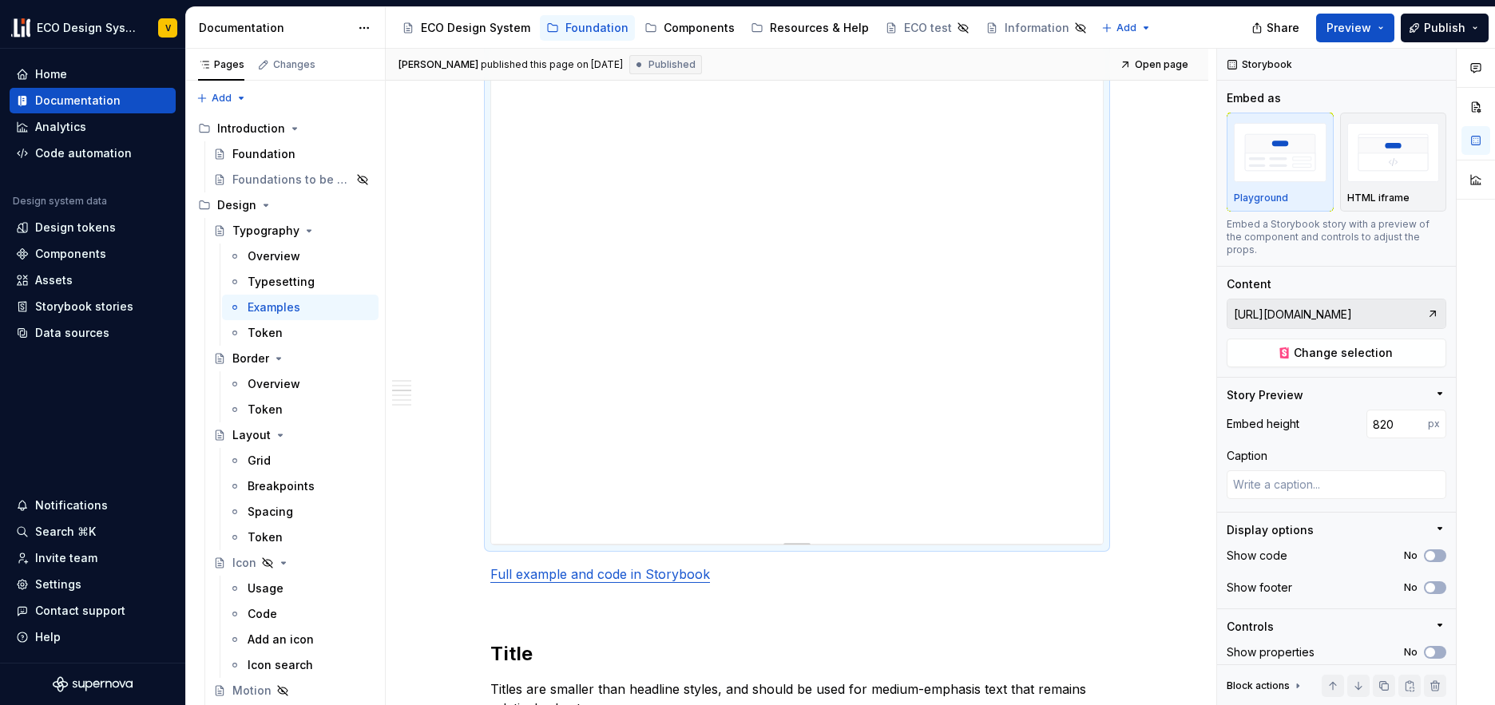
type textarea "*"
